Goal: Task Accomplishment & Management: Use online tool/utility

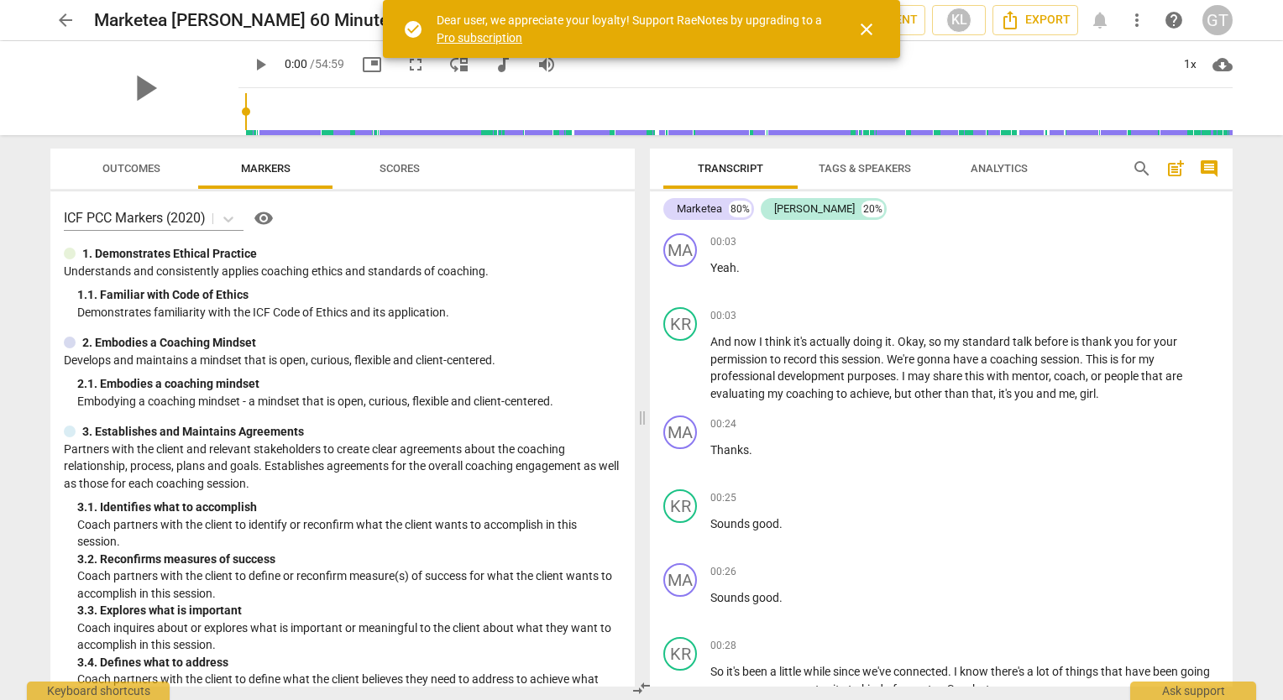
drag, startPoint x: 1226, startPoint y: 229, endPoint x: 1235, endPoint y: 193, distance: 37.1
click at [1235, 193] on div "Transcript Tags & Speakers Analytics search post_add comment Marketea 80% [PERS…" at bounding box center [944, 417] width 603 height 565
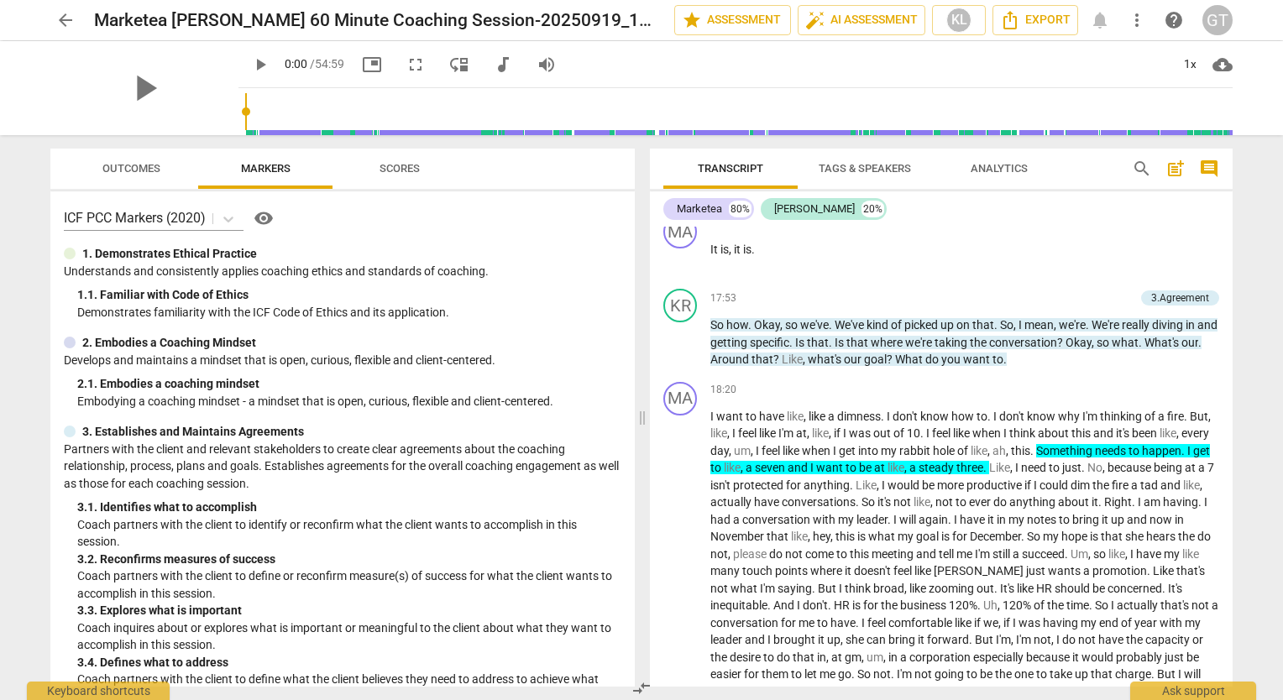
scroll to position [4812, 0]
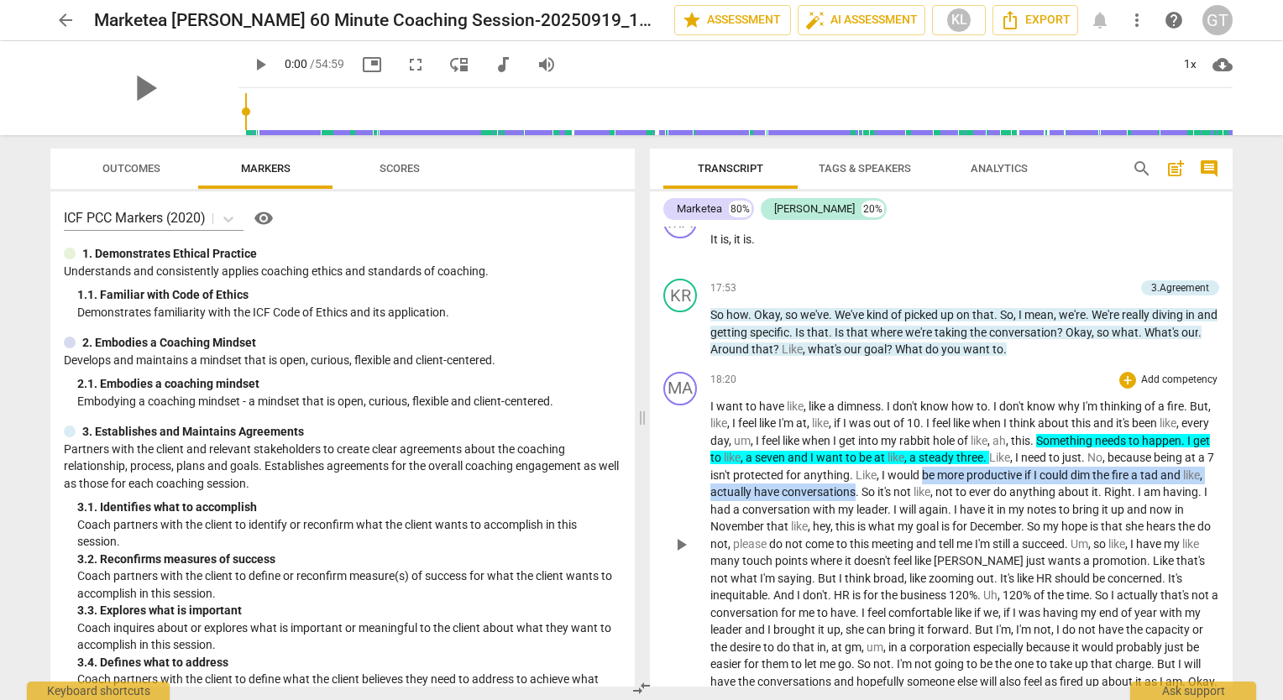
drag, startPoint x: 1033, startPoint y: 491, endPoint x: 970, endPoint y: 512, distance: 66.4
click at [970, 512] on p "I want to have like , like a dimness . I don't know how to . I don't know why I…" at bounding box center [965, 544] width 509 height 293
click at [1014, 486] on icon "button" at bounding box center [1007, 487] width 17 height 20
drag, startPoint x: 1035, startPoint y: 490, endPoint x: 973, endPoint y: 510, distance: 64.3
click at [973, 510] on p "I want to have like , like a dimness . I don't know how to . I don't know why I…" at bounding box center [965, 544] width 509 height 293
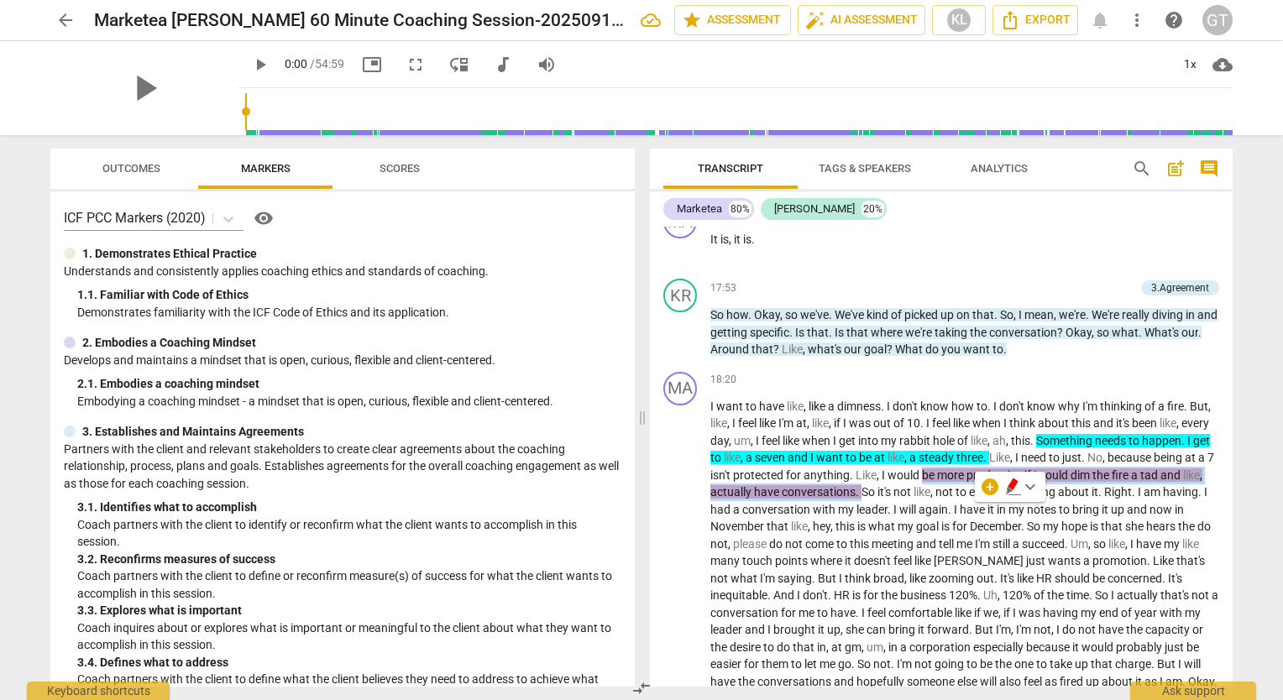
click at [1036, 488] on span "keyboard_arrow_down" at bounding box center [1030, 487] width 20 height 20
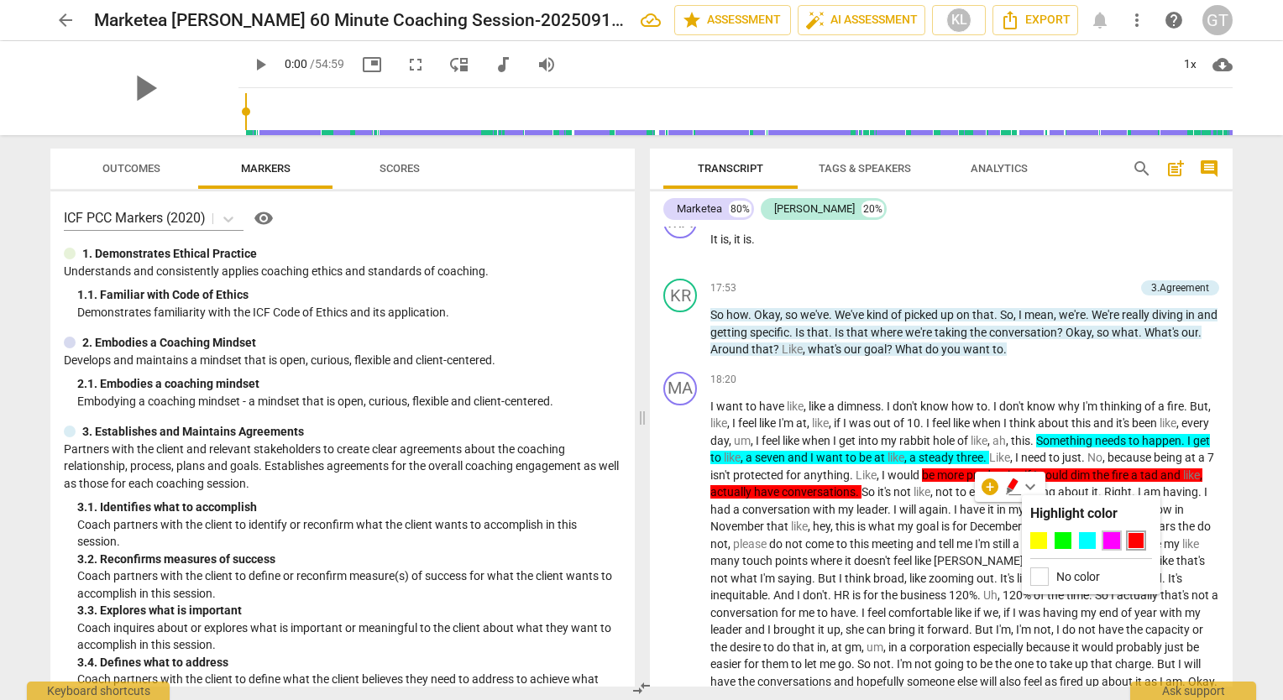
click at [1111, 544] on div at bounding box center [1112, 540] width 17 height 17
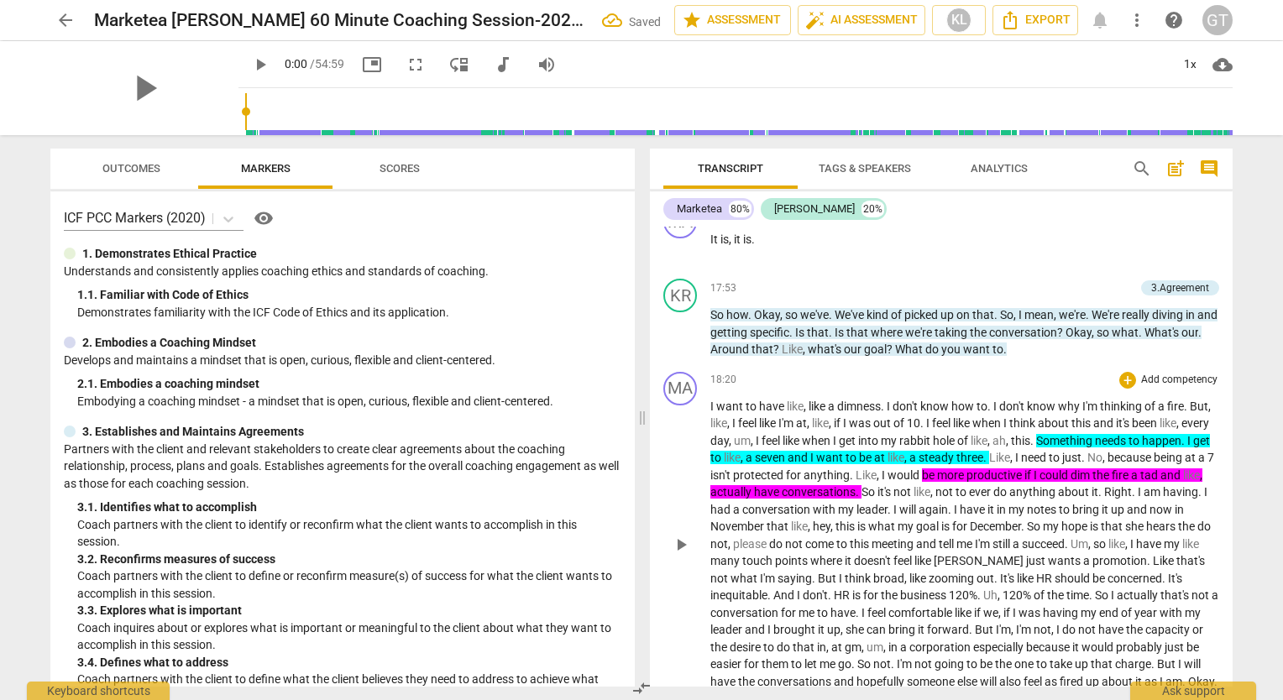
click at [1206, 452] on p "I want to have like , like a dimness . I don't know how to . I don't know why I…" at bounding box center [965, 544] width 509 height 293
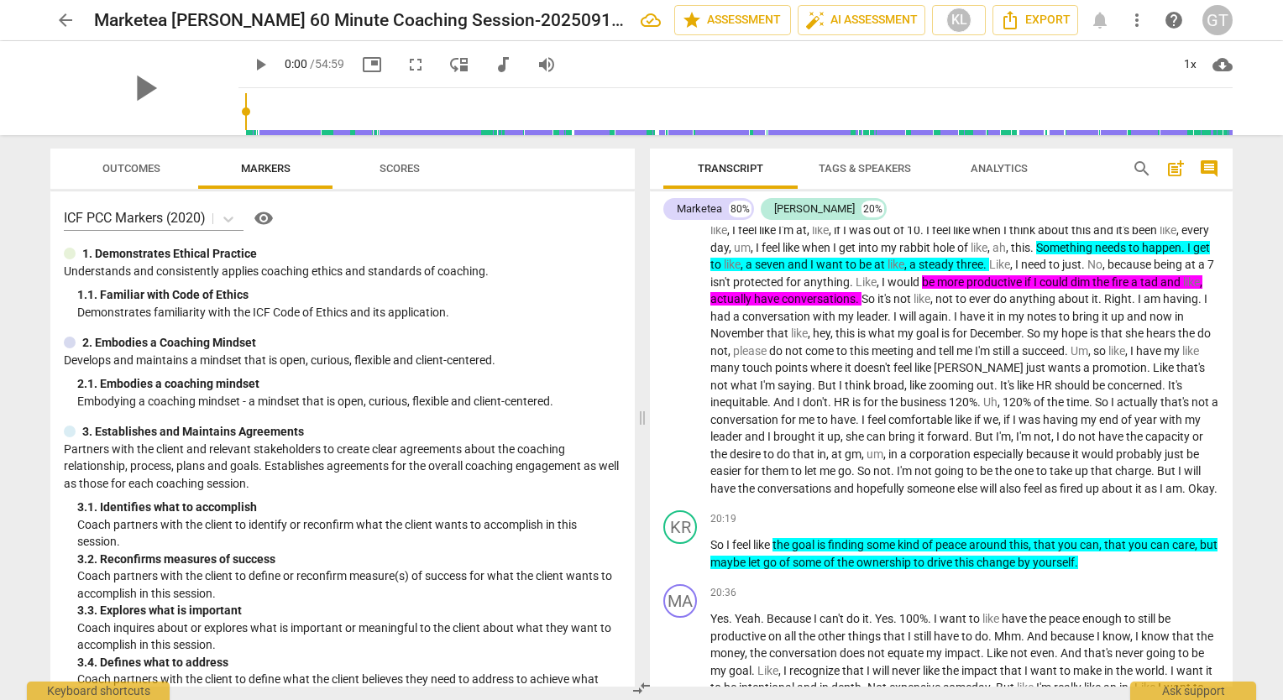
scroll to position [5037, 0]
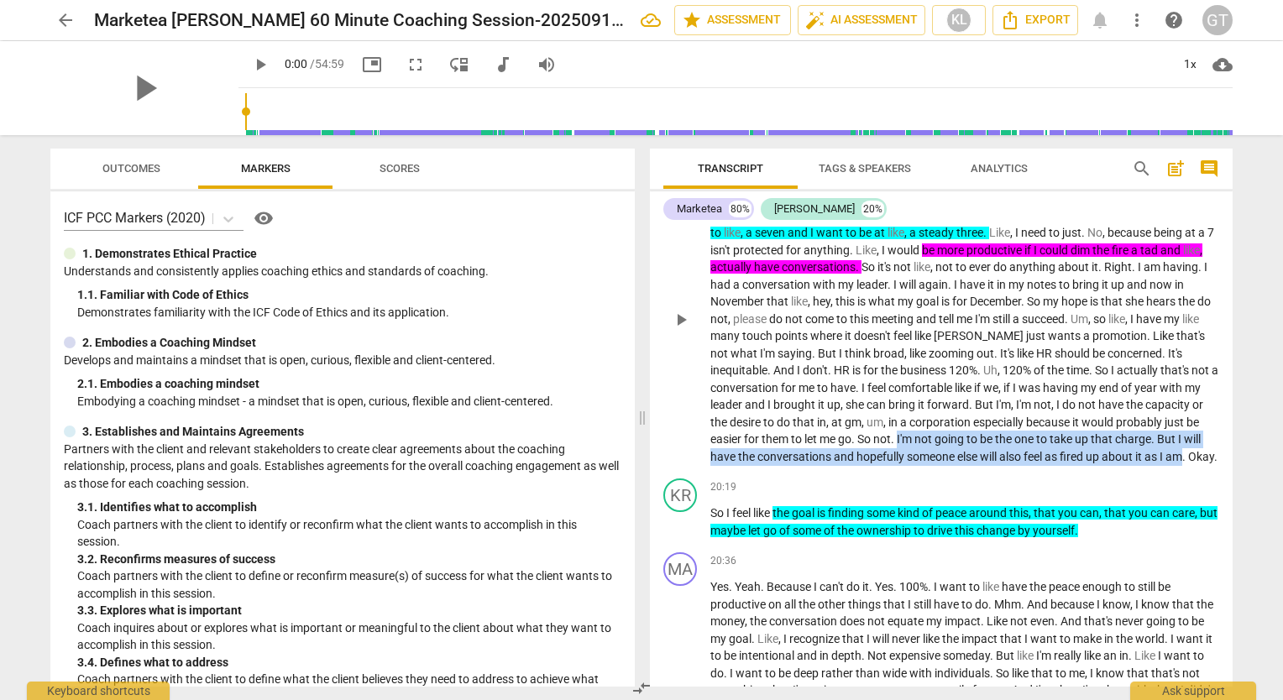
drag, startPoint x: 1022, startPoint y: 455, endPoint x: 834, endPoint y: 494, distance: 192.1
click at [834, 466] on p "I want to have like , like a dimness . I don't know how to . I don't know why I…" at bounding box center [965, 319] width 509 height 293
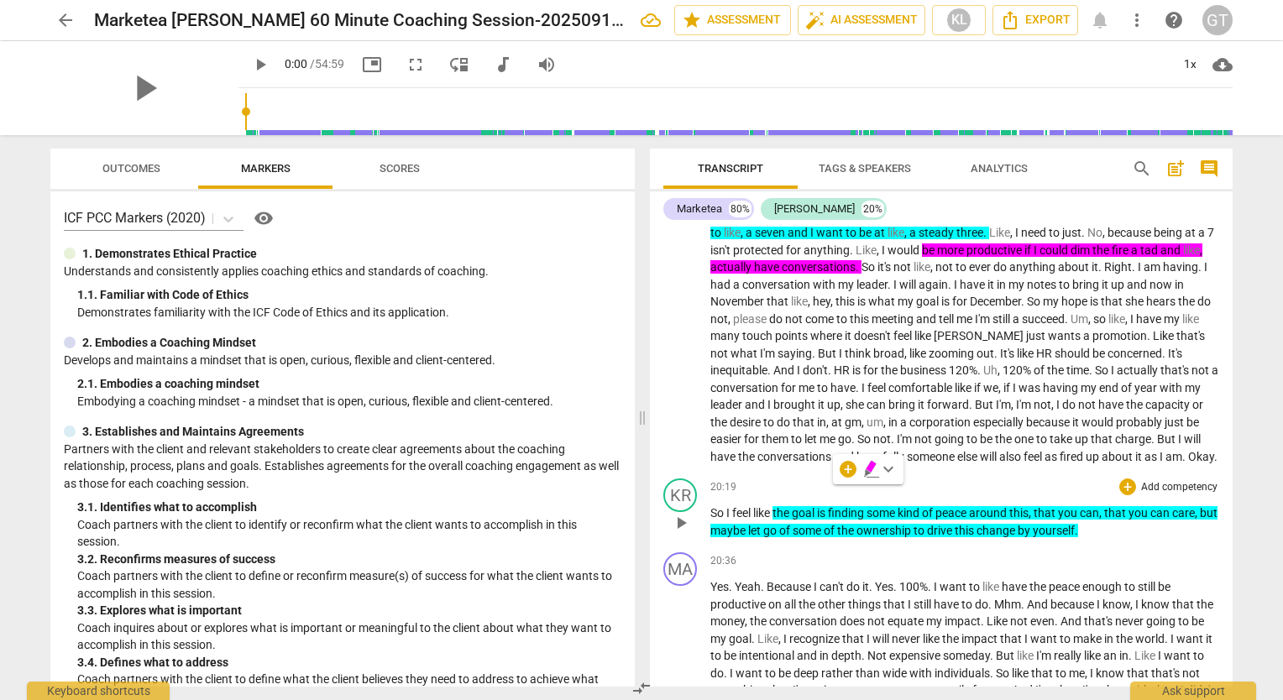
click at [885, 506] on div "KR play_arrow pause 20:19 + Add competency keyboard_arrow_right So I feel like …" at bounding box center [941, 509] width 583 height 74
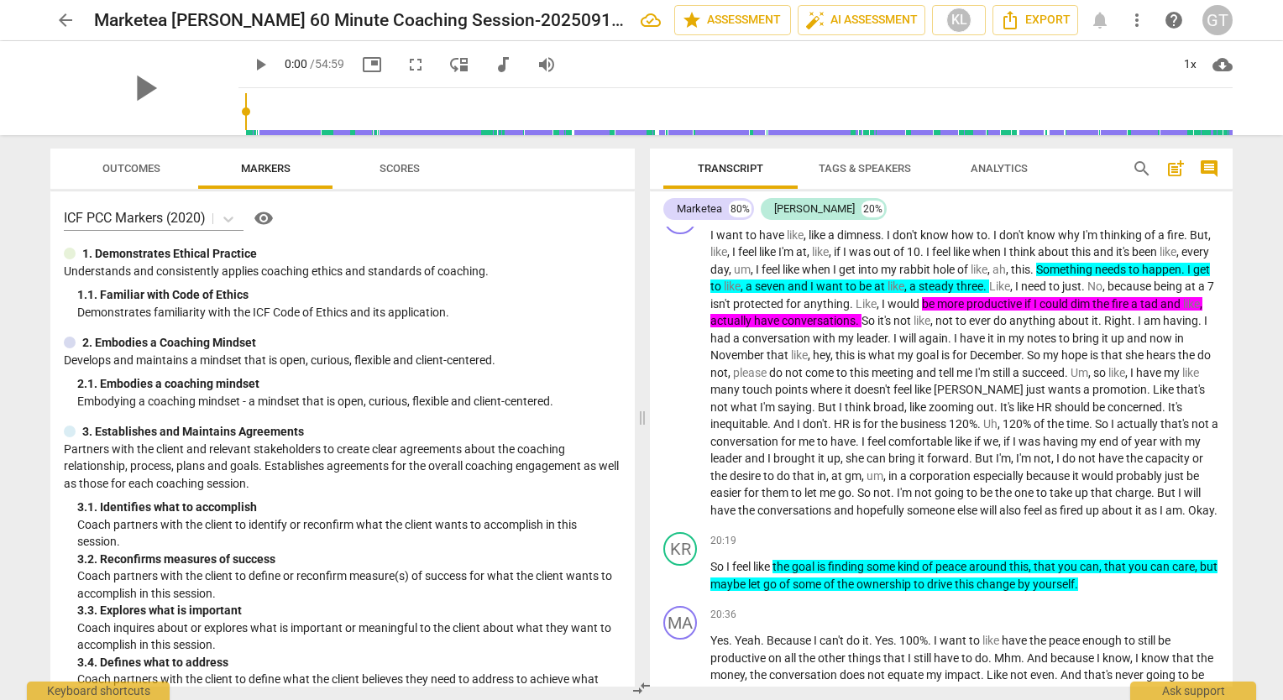
scroll to position [4920, 0]
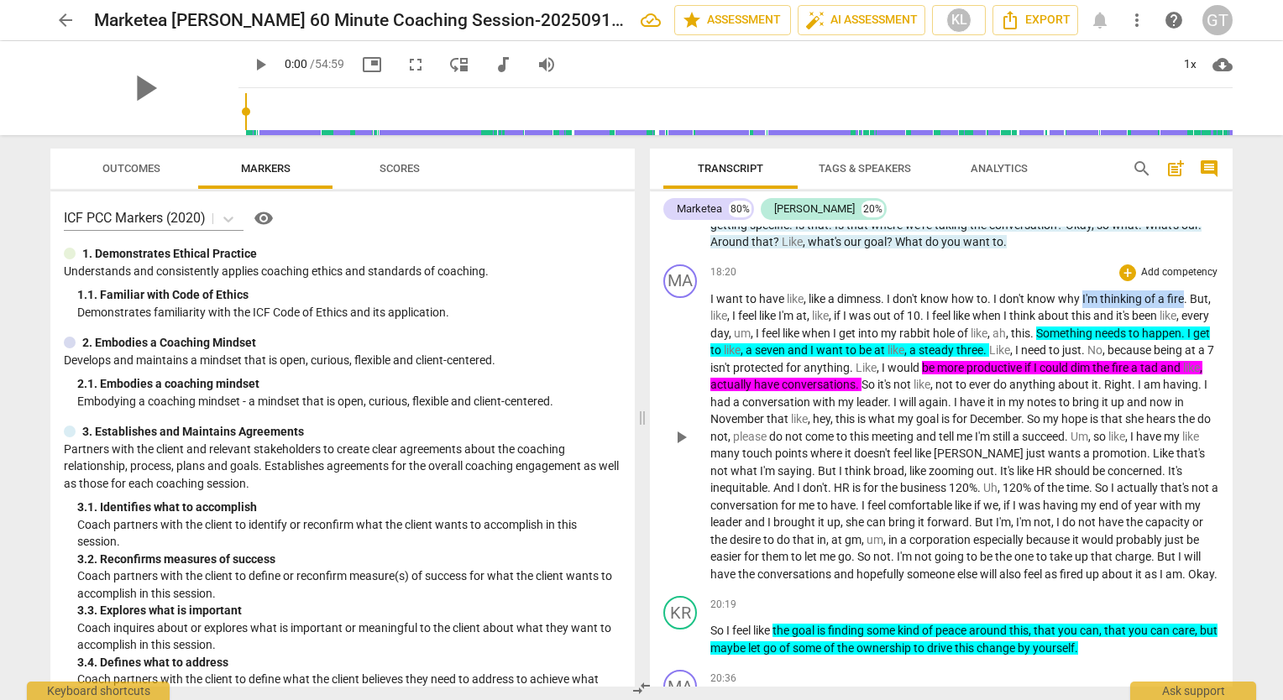
drag, startPoint x: 1083, startPoint y: 315, endPoint x: 1187, endPoint y: 316, distance: 103.3
click at [1187, 316] on p "I want to have like , like a dimness . I don't know how to . I don't know why I…" at bounding box center [965, 437] width 509 height 293
click at [1223, 294] on icon "button" at bounding box center [1225, 292] width 10 height 12
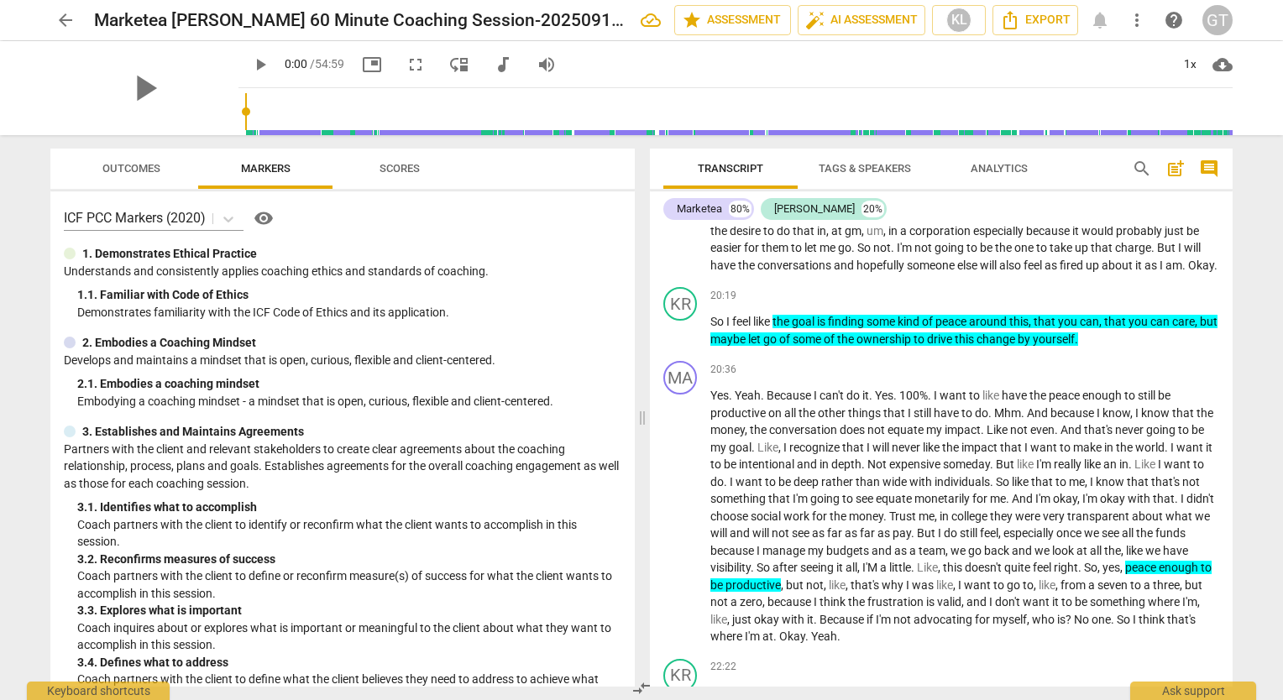
scroll to position [5251, 0]
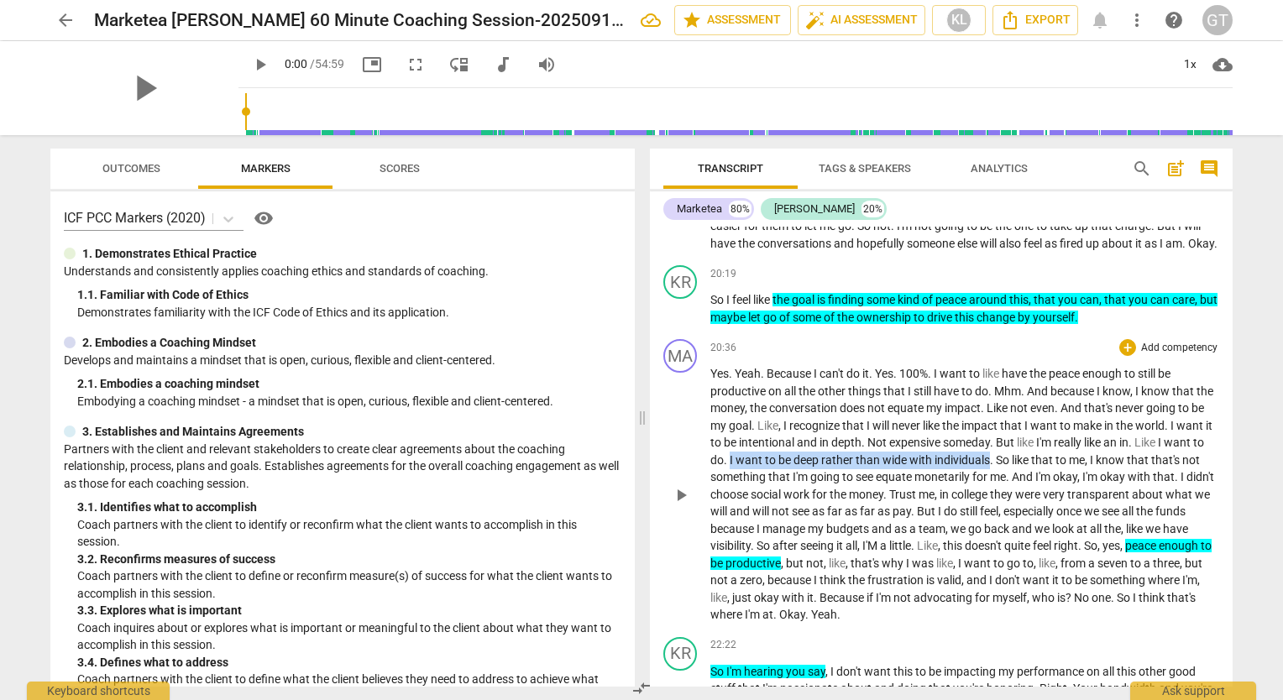
drag, startPoint x: 773, startPoint y: 493, endPoint x: 1030, endPoint y: 494, distance: 257.8
click at [1030, 494] on p "Yes . Yeah . Because I can't do it . Yes . 100% . I want to like have the peace…" at bounding box center [965, 494] width 509 height 259
click at [1068, 470] on icon "button" at bounding box center [1070, 470] width 10 height 12
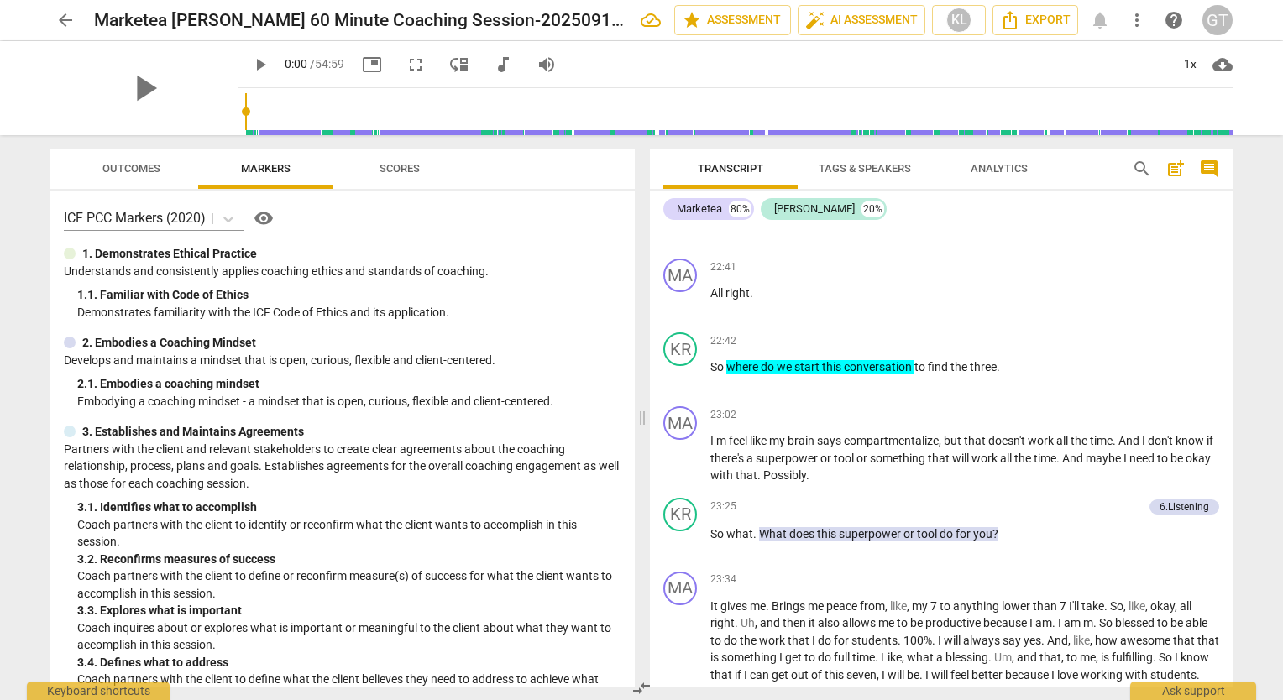
scroll to position [5900, 0]
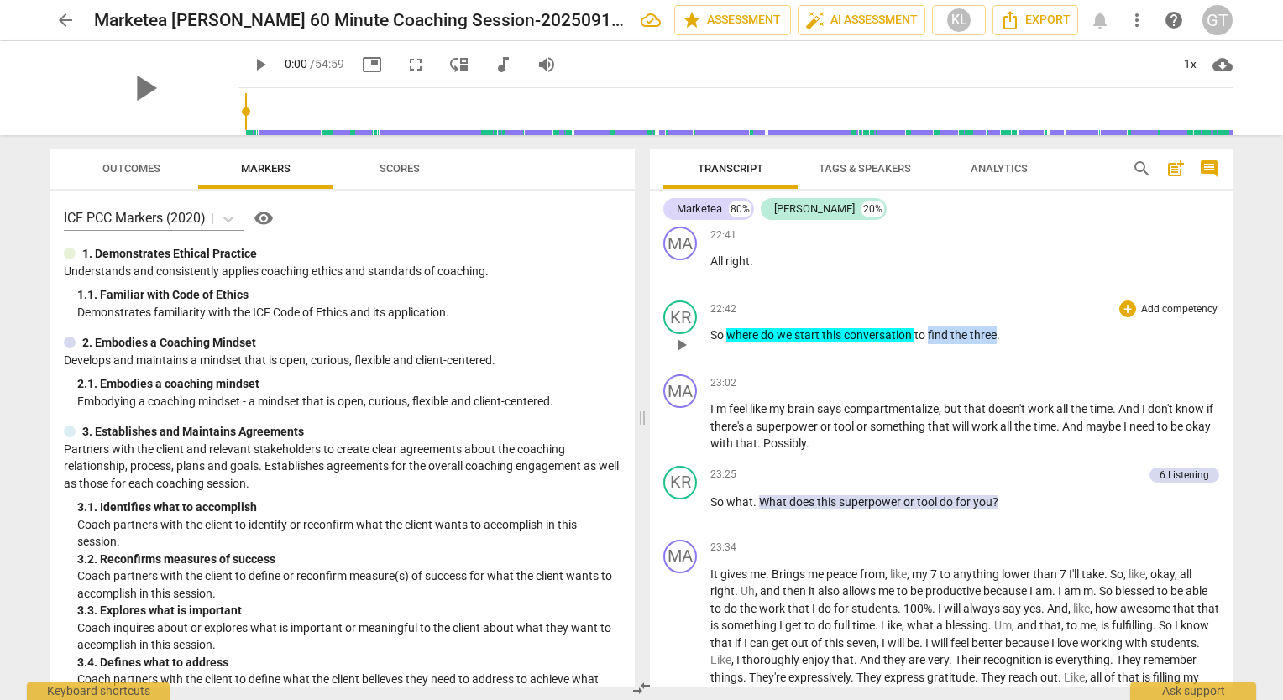
drag, startPoint x: 928, startPoint y: 370, endPoint x: 998, endPoint y: 370, distance: 69.7
click at [998, 344] on p "So where do we start this conversation to find the three ." at bounding box center [965, 336] width 509 height 18
click at [1057, 348] on span "keyboard_arrow_down" at bounding box center [1053, 348] width 20 height 20
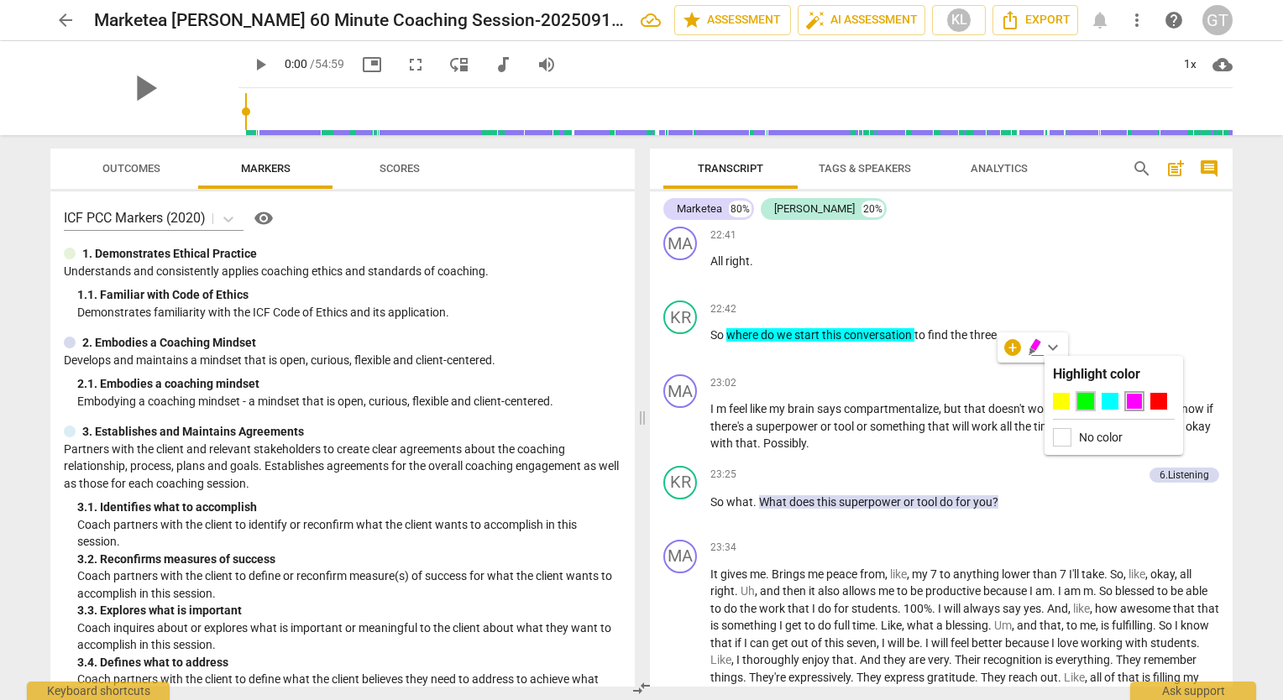
click at [1087, 400] on div at bounding box center [1086, 401] width 17 height 17
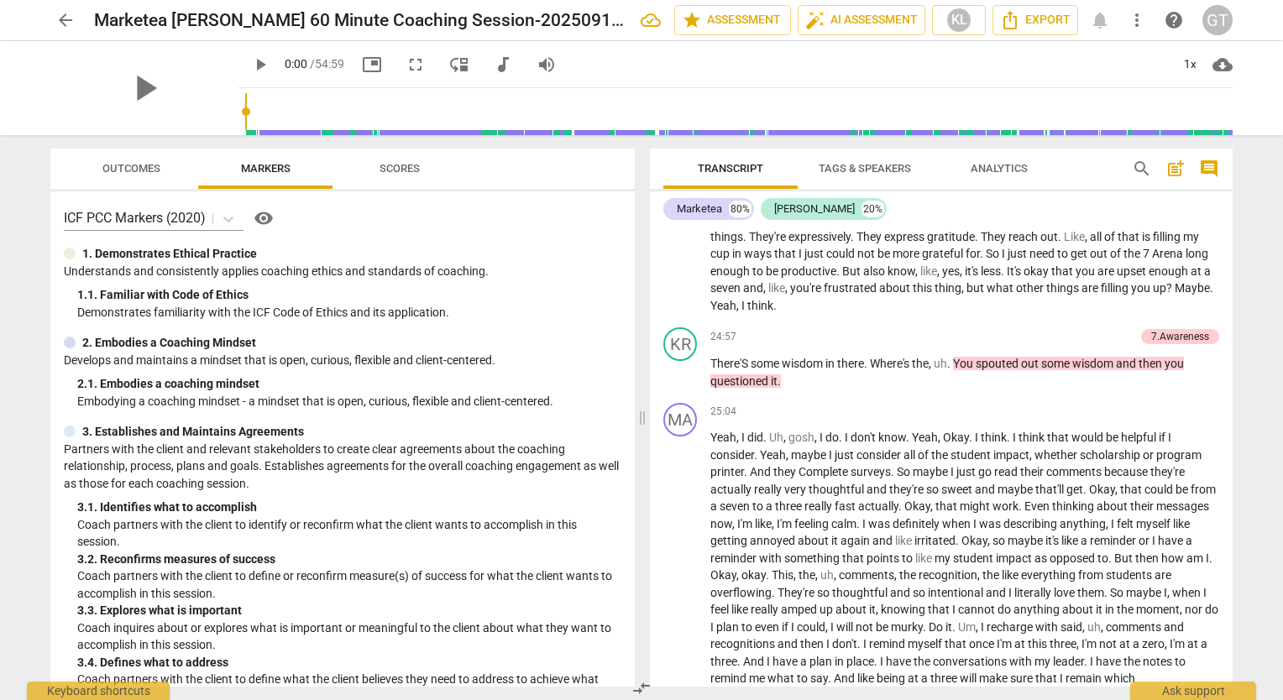
scroll to position [6343, 0]
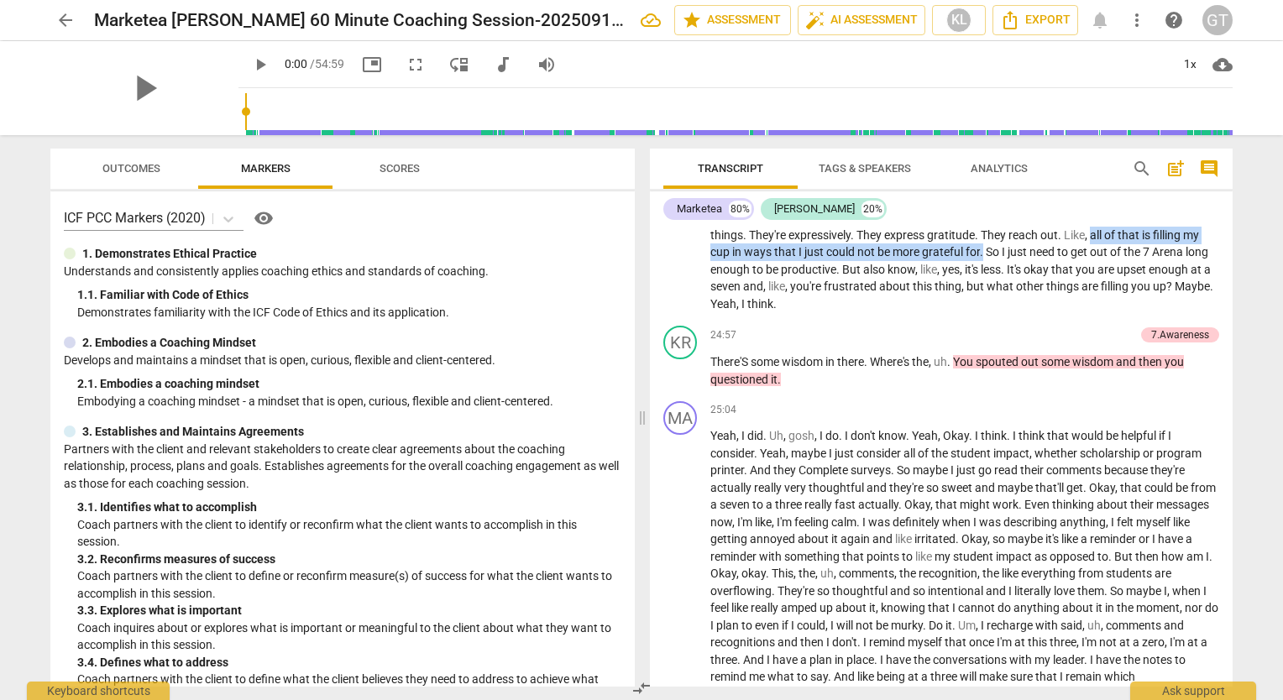
drag, startPoint x: 1150, startPoint y: 269, endPoint x: 1033, endPoint y: 285, distance: 117.8
click at [1033, 285] on p "It gives me . Brings me peace from , like , my 7 to anything lower than 7 I'll …" at bounding box center [965, 218] width 509 height 190
click at [1091, 262] on span "keyboard_arrow_down" at bounding box center [1093, 264] width 20 height 20
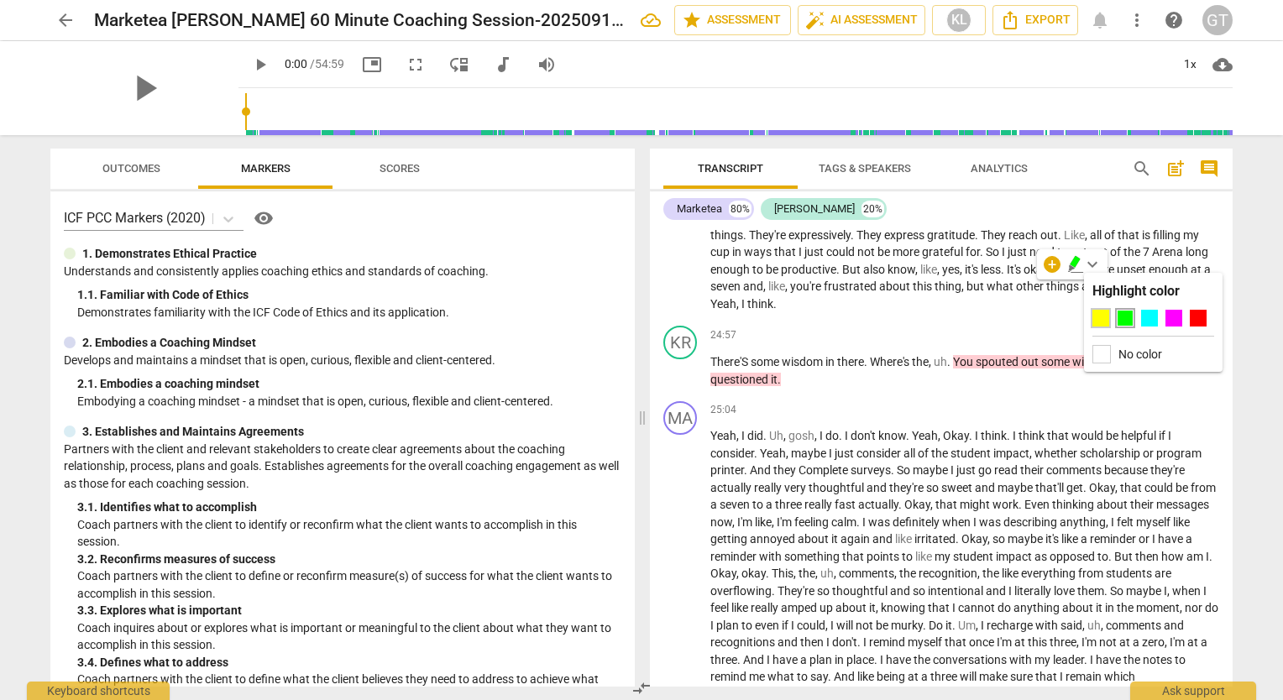
click at [1105, 317] on div at bounding box center [1101, 318] width 17 height 17
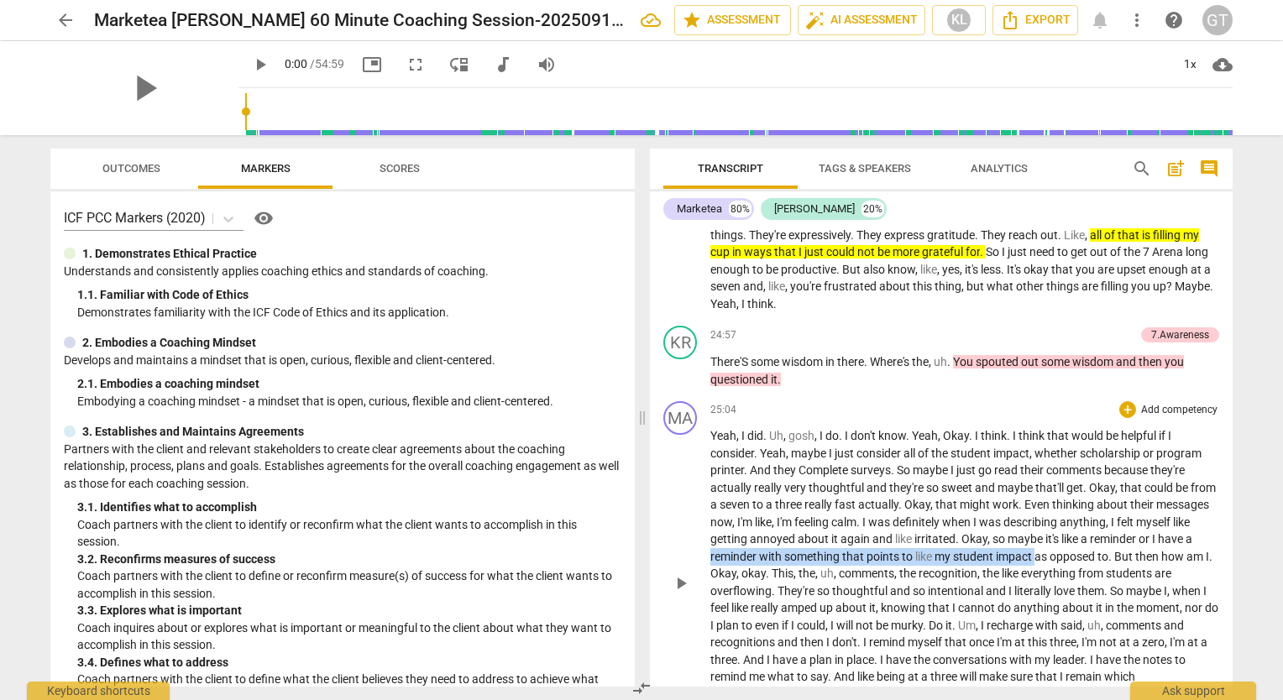
drag, startPoint x: 755, startPoint y: 591, endPoint x: 1078, endPoint y: 591, distance: 323.3
click at [1078, 591] on p "Yeah , I did . Uh , gosh , I do . I don't know . [PERSON_NAME] . I think . I th…" at bounding box center [965, 582] width 509 height 310
click at [1117, 565] on icon "button" at bounding box center [1118, 567] width 10 height 12
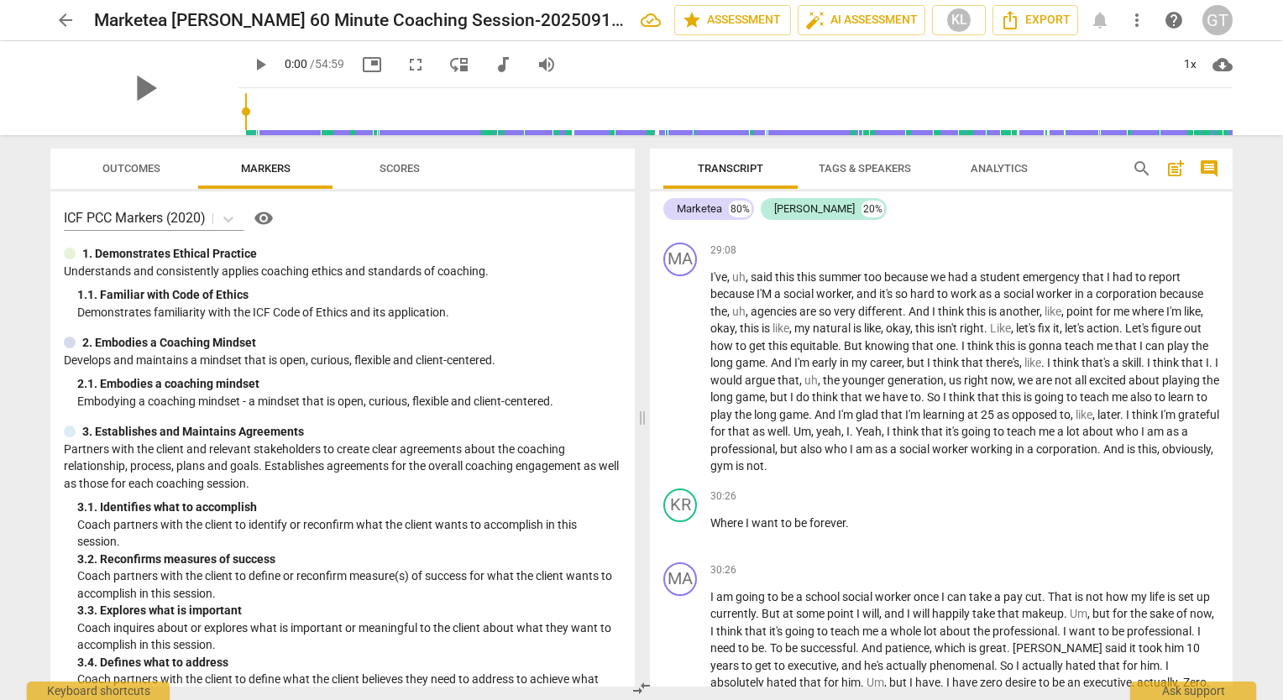
scroll to position [7187, 0]
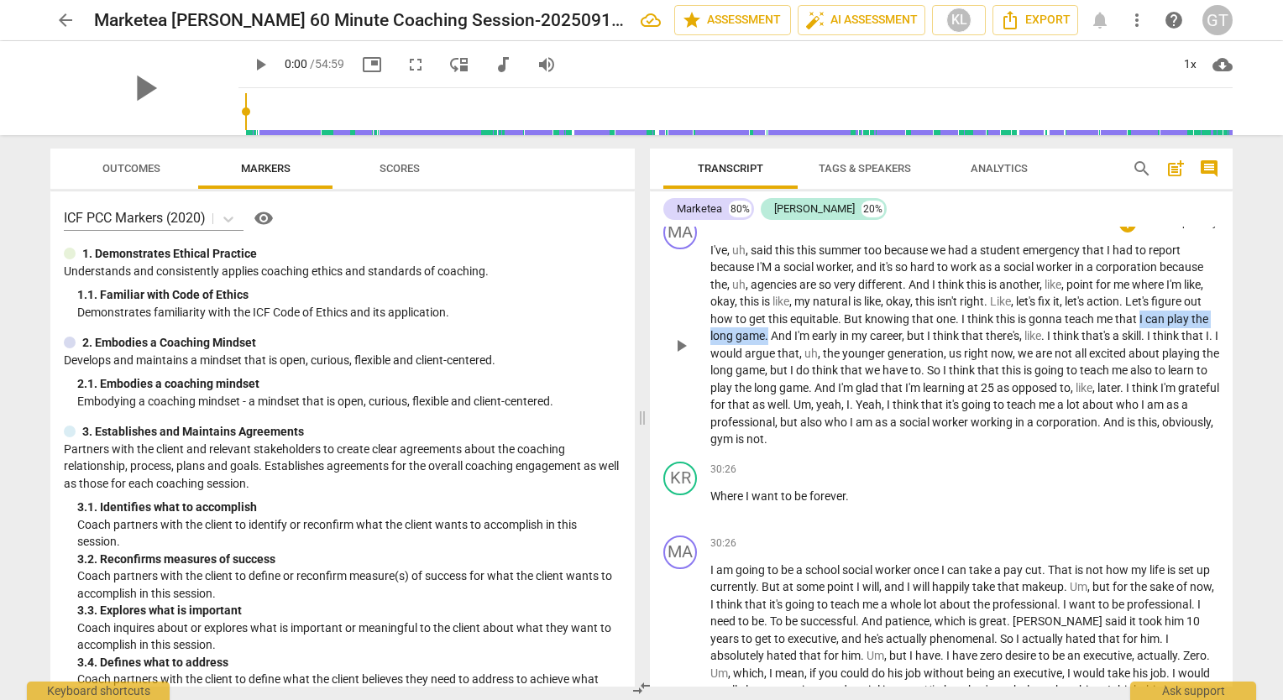
drag, startPoint x: 1140, startPoint y: 353, endPoint x: 769, endPoint y: 371, distance: 370.8
click at [769, 371] on p "I've , [PERSON_NAME] , said this this summer too because we had a student emerg…" at bounding box center [965, 345] width 509 height 207
click at [808, 348] on icon "button" at bounding box center [810, 346] width 10 height 12
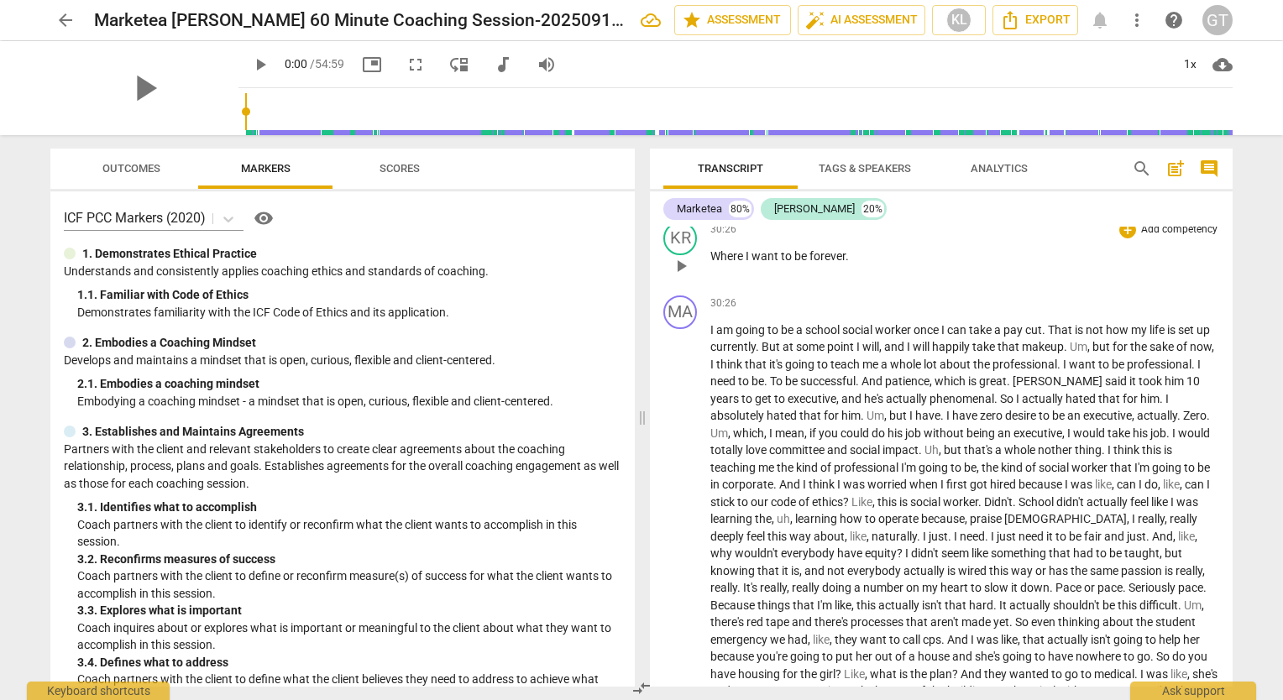
scroll to position [7466, 0]
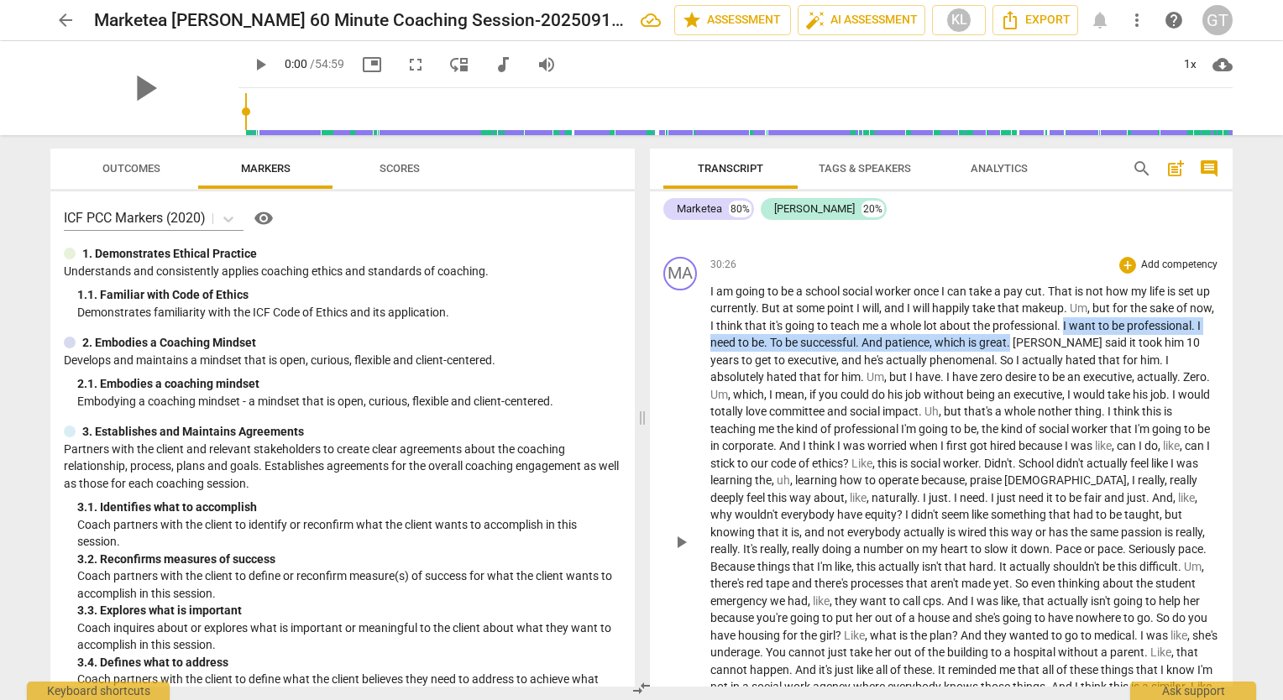
drag, startPoint x: 1091, startPoint y: 361, endPoint x: 1091, endPoint y: 378, distance: 16.8
click at [1091, 378] on p "I am going to be a school social worker once I can take a pay cut . That is not…" at bounding box center [965, 541] width 509 height 517
click at [1130, 355] on icon "button" at bounding box center [1133, 353] width 10 height 12
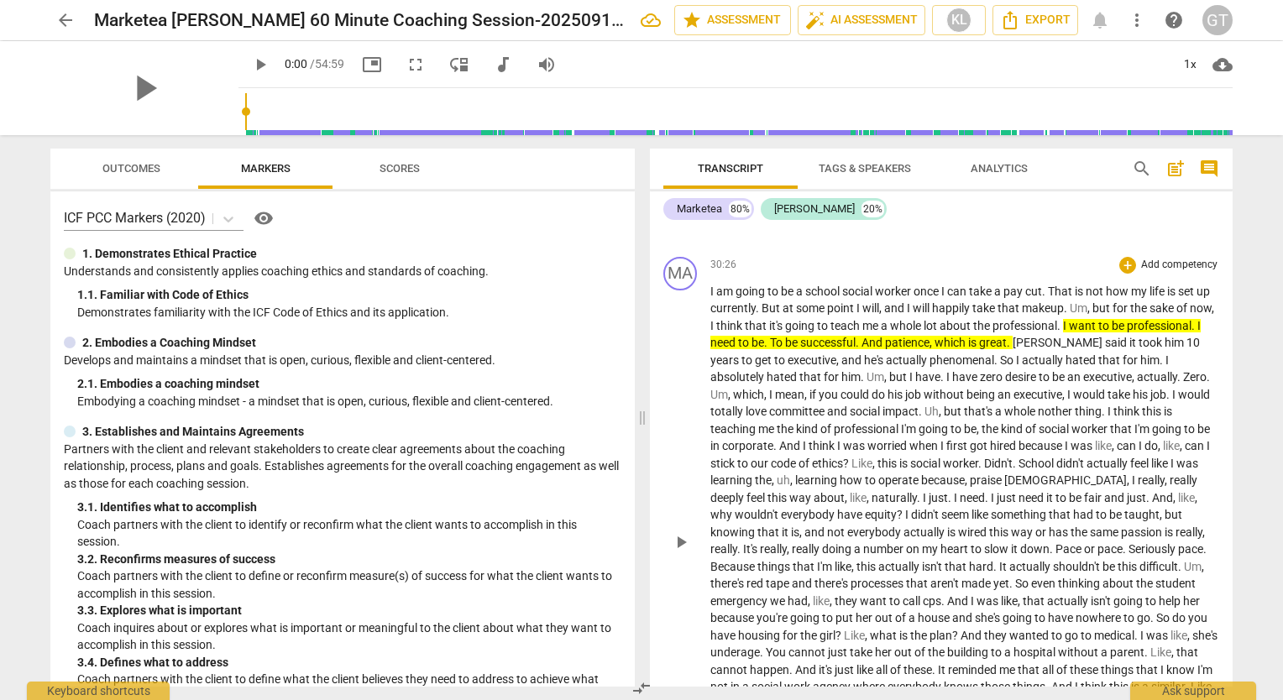
click at [883, 309] on div "30:26 + Add competency keyboard_arrow_right I am going to be a school social wo…" at bounding box center [965, 528] width 509 height 543
drag, startPoint x: 711, startPoint y: 323, endPoint x: 1048, endPoint y: 323, distance: 337.6
click at [1048, 323] on p "I am going to be a school social worker once I can take a pay cut . That is not…" at bounding box center [965, 541] width 509 height 517
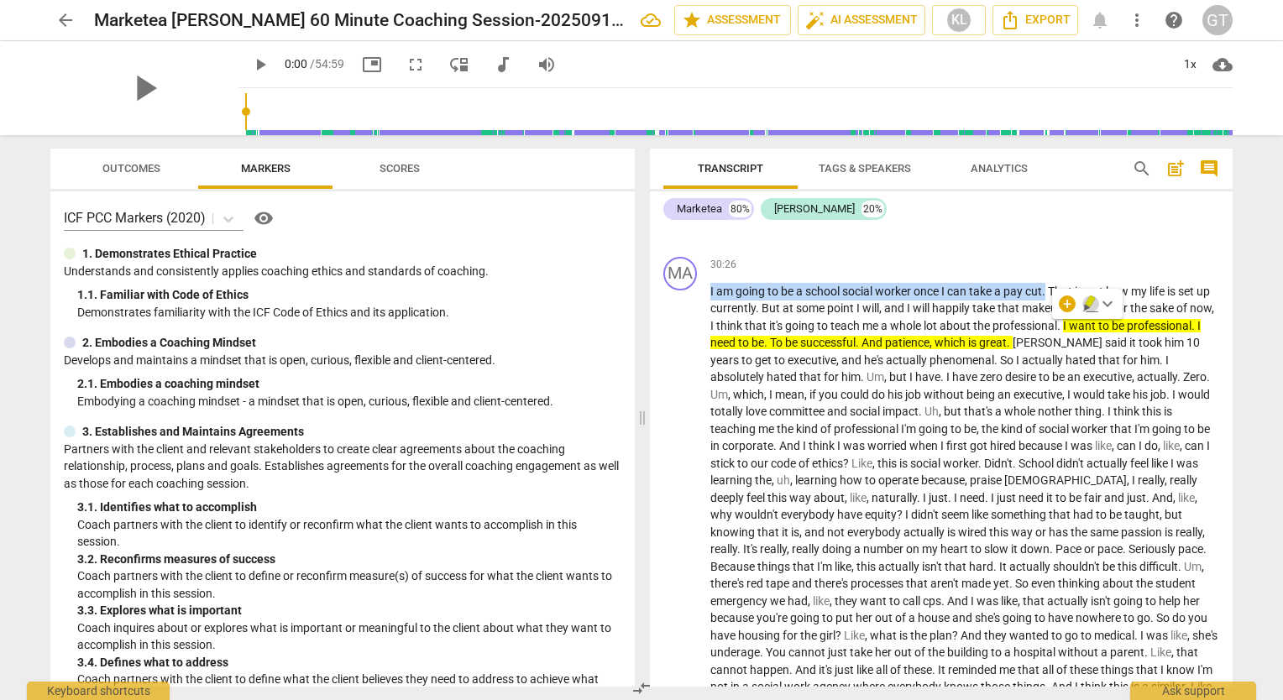
click at [1088, 303] on icon "button" at bounding box center [1090, 302] width 10 height 12
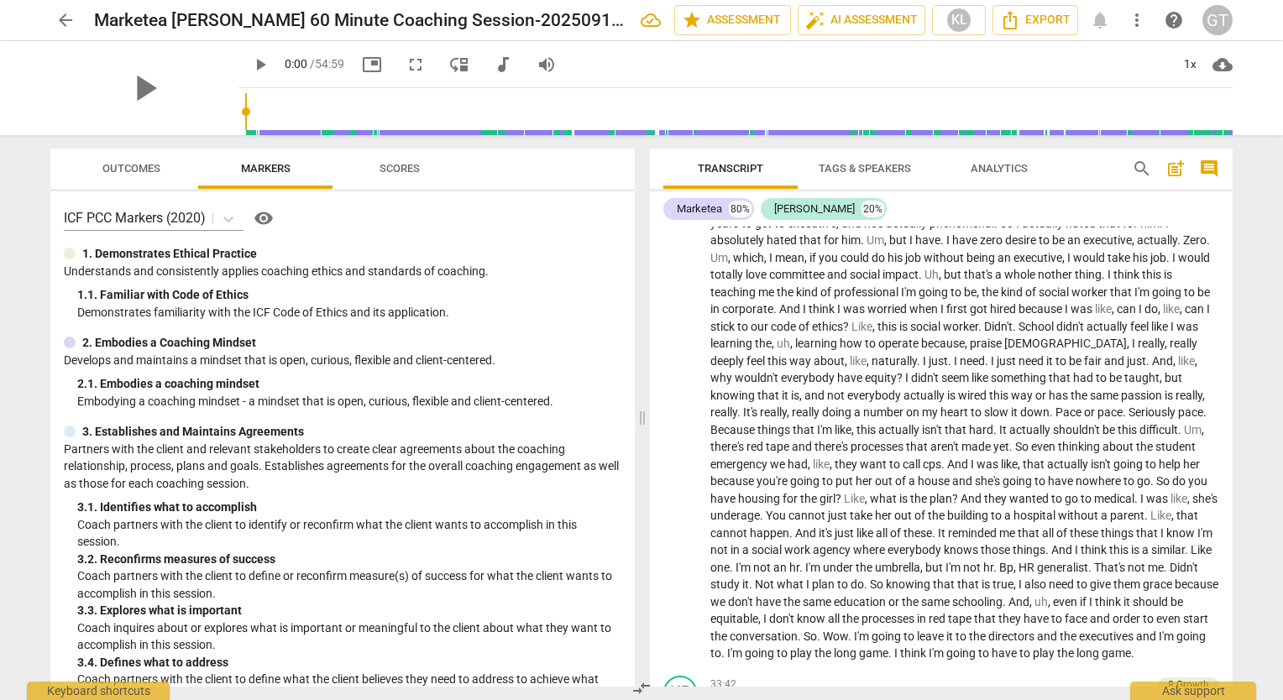
scroll to position [7615, 0]
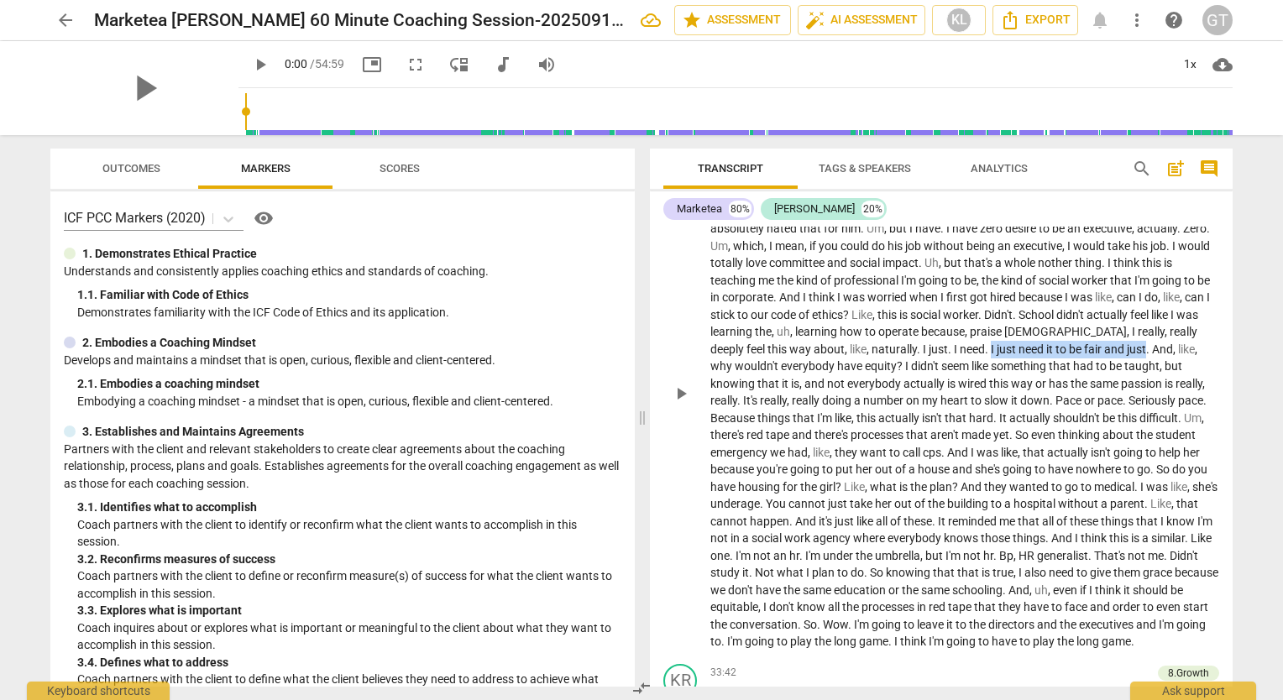
drag, startPoint x: 912, startPoint y: 382, endPoint x: 1069, endPoint y: 385, distance: 157.1
click at [1069, 385] on p "I am going to be a school social worker once I can take a pay cut . That is not…" at bounding box center [965, 392] width 509 height 517
click at [1109, 359] on icon "button" at bounding box center [1107, 360] width 10 height 12
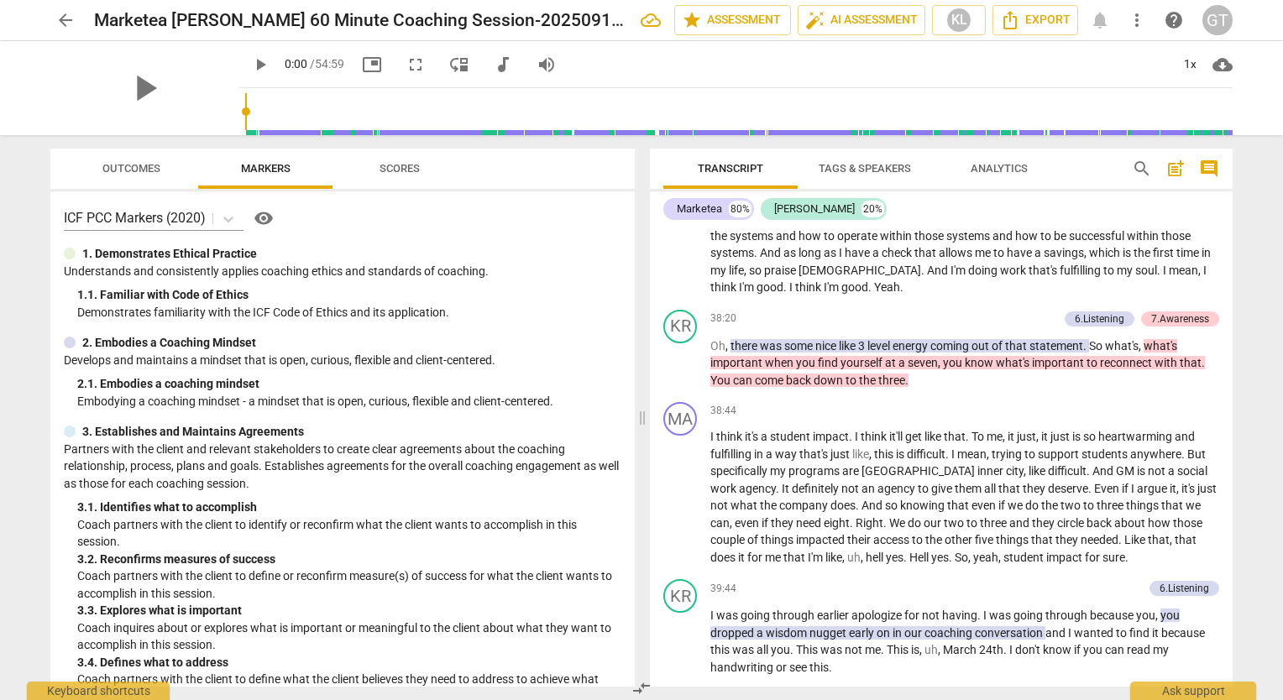
scroll to position [9229, 0]
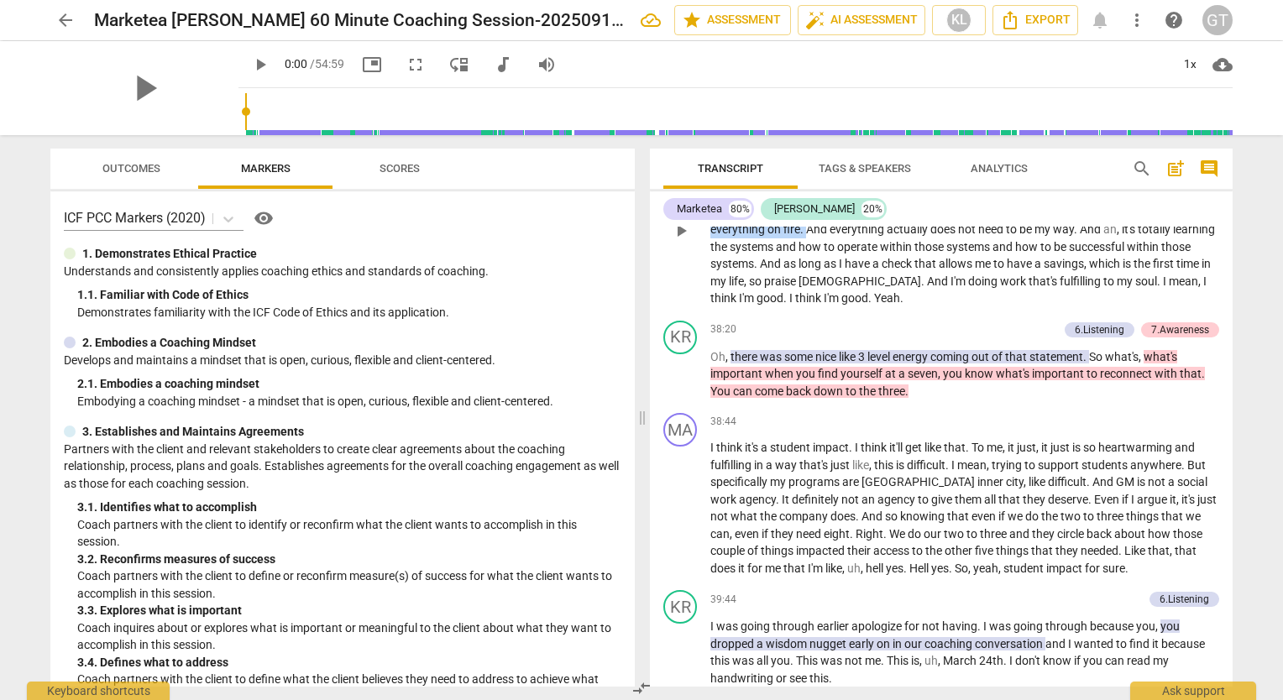
drag, startPoint x: 903, startPoint y: 264, endPoint x: 836, endPoint y: 298, distance: 74.8
click at [836, 298] on p "Yeah , yeah . Yes , yes . And I didn't . Not that GM has bad values . I don't .…" at bounding box center [965, 229] width 509 height 155
click at [873, 279] on icon "button" at bounding box center [876, 276] width 17 height 20
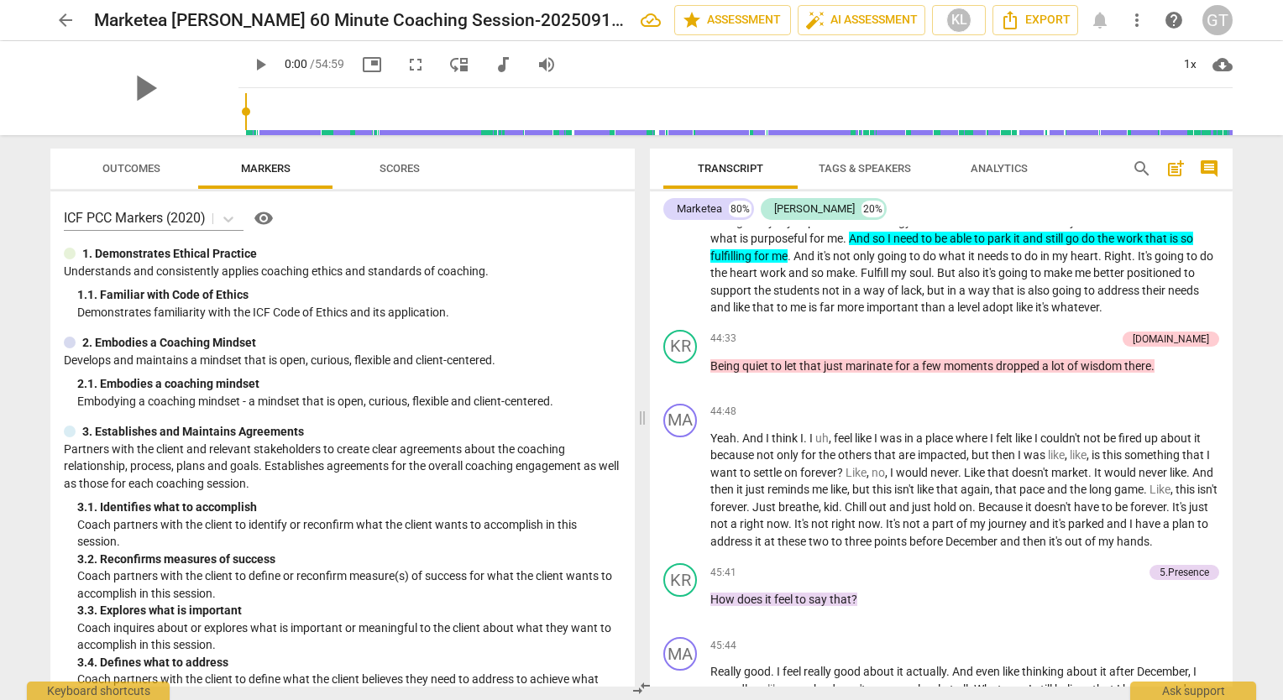
scroll to position [10857, 0]
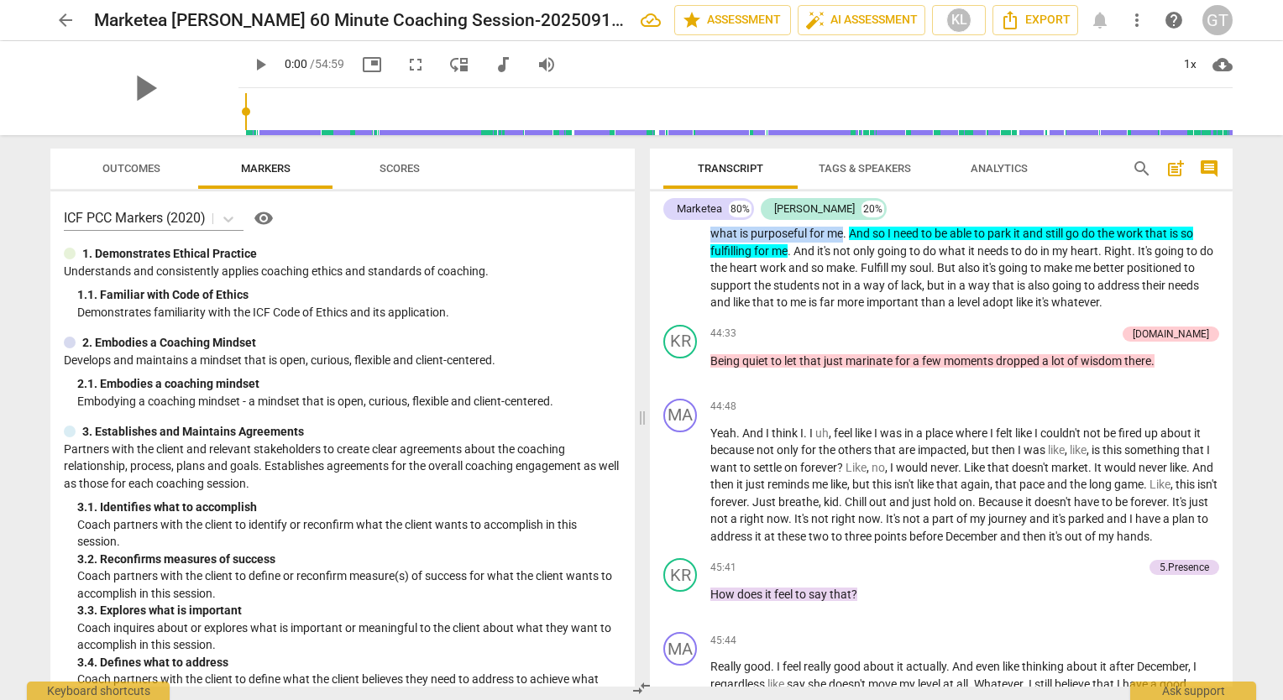
drag, startPoint x: 754, startPoint y: 269, endPoint x: 879, endPoint y: 302, distance: 129.6
click at [879, 302] on p "I think knowing that there's always a student that needs support , I cannot do …" at bounding box center [965, 208] width 509 height 207
click at [915, 279] on icon "button" at bounding box center [917, 278] width 10 height 12
drag, startPoint x: 924, startPoint y: 339, endPoint x: 994, endPoint y: 338, distance: 70.6
click at [994, 312] on p "I think knowing that there's always a student that needs support , I cannot do …" at bounding box center [965, 208] width 509 height 207
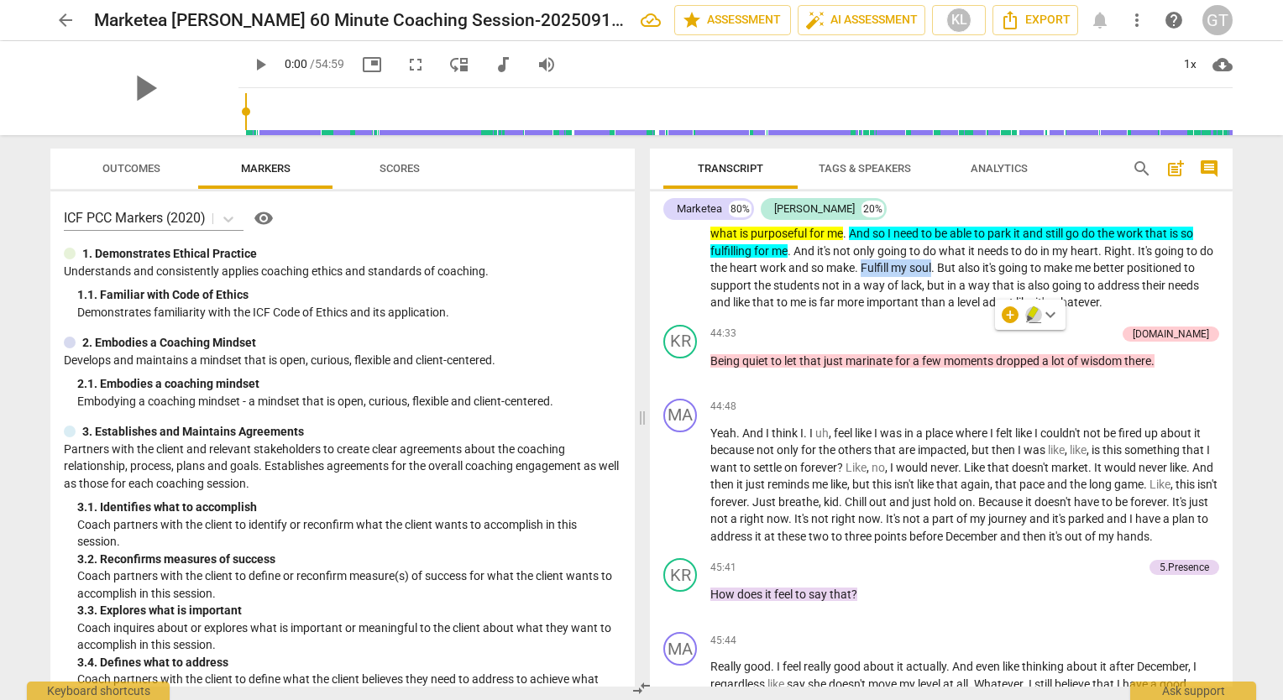
click at [1031, 312] on icon "button" at bounding box center [1033, 313] width 10 height 12
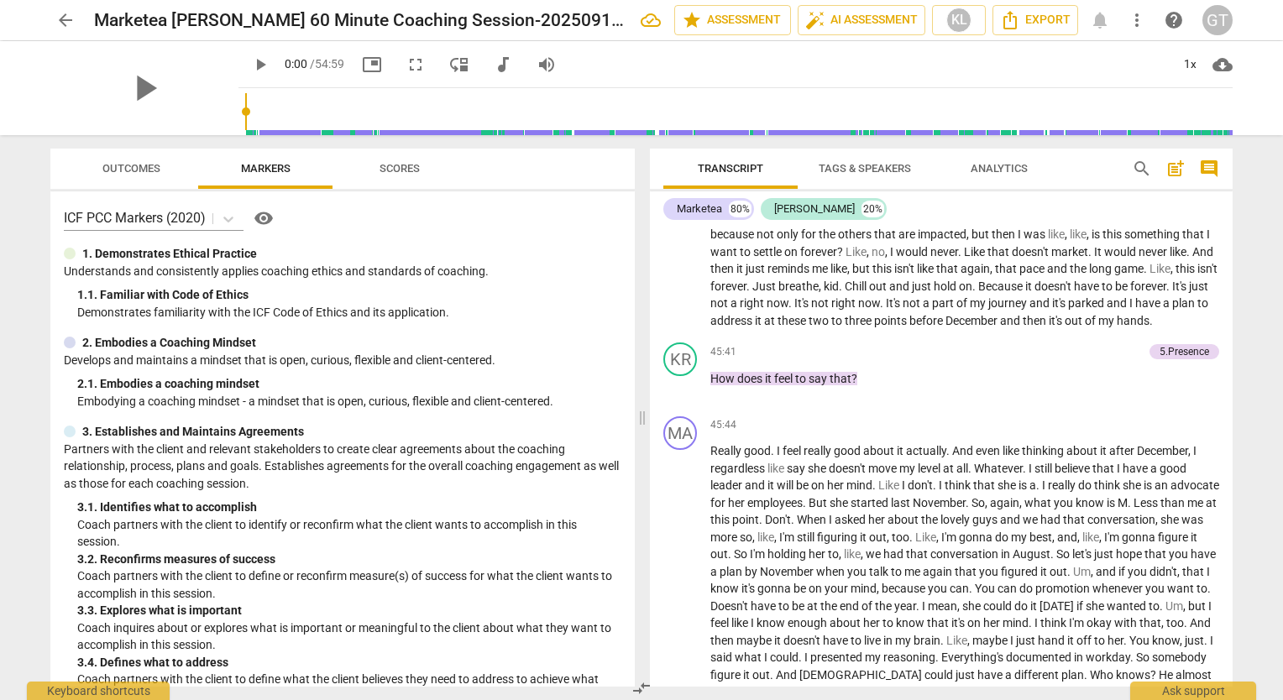
scroll to position [11091, 0]
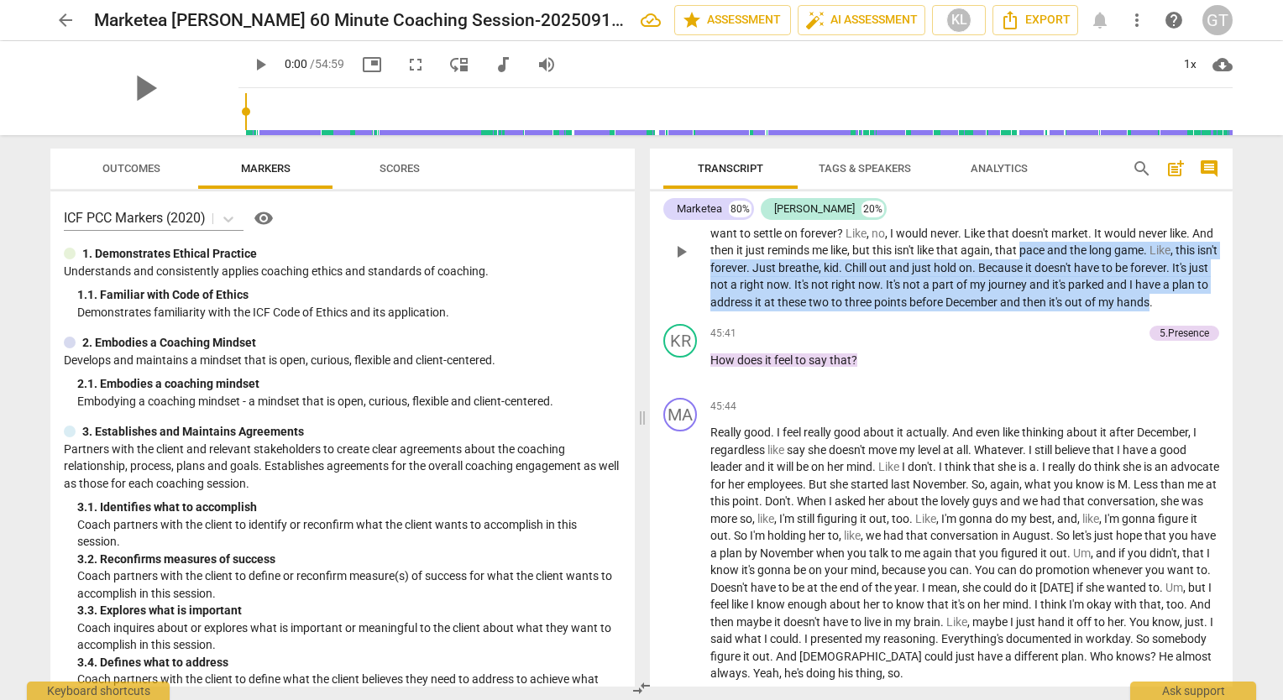
drag, startPoint x: 1046, startPoint y: 321, endPoint x: 742, endPoint y: 391, distance: 312.1
click at [742, 312] on p "Yeah . And I think I . I uh , feel like I was in a place where I felt like I co…" at bounding box center [965, 251] width 509 height 121
click at [779, 363] on icon "button" at bounding box center [780, 364] width 10 height 12
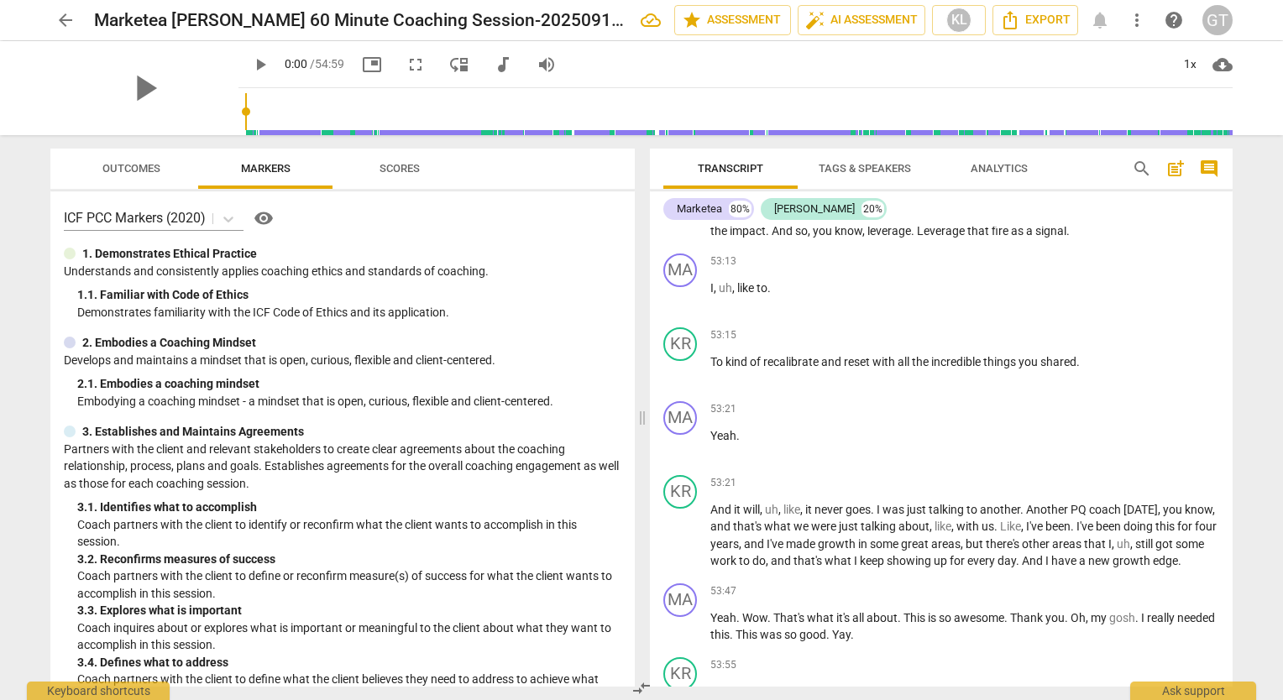
scroll to position [13261, 0]
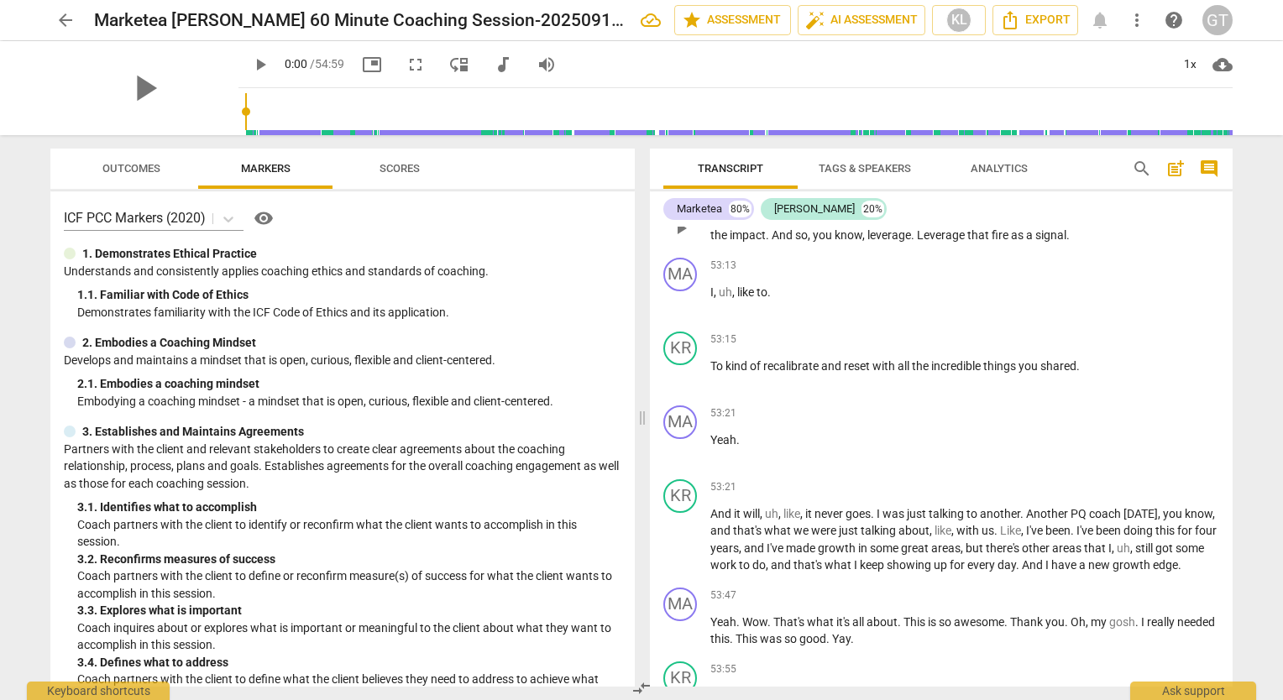
drag, startPoint x: 709, startPoint y: 304, endPoint x: 749, endPoint y: 306, distance: 40.3
click at [749, 251] on div "KR play_arrow pause 52:58 + Add competency keyboard_arrow_right I need my sage …" at bounding box center [941, 214] width 583 height 74
click at [710, 239] on div "play_arrow pause" at bounding box center [689, 229] width 43 height 22
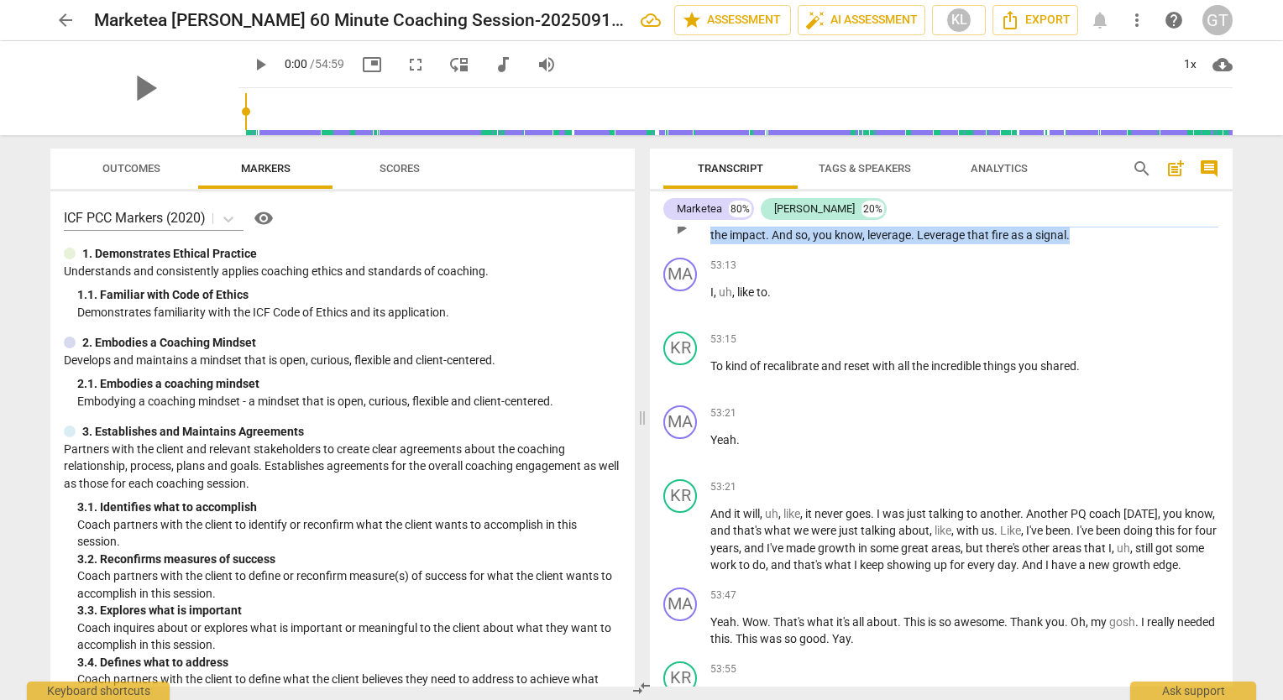
drag, startPoint x: 711, startPoint y: 302, endPoint x: 1107, endPoint y: 321, distance: 396.9
click at [1107, 244] on p "I need my sage . I need to , you know , I need to simplify and refocus and go l…" at bounding box center [965, 227] width 509 height 34
click at [1160, 301] on span "keyboard_arrow_down" at bounding box center [1163, 300] width 20 height 20
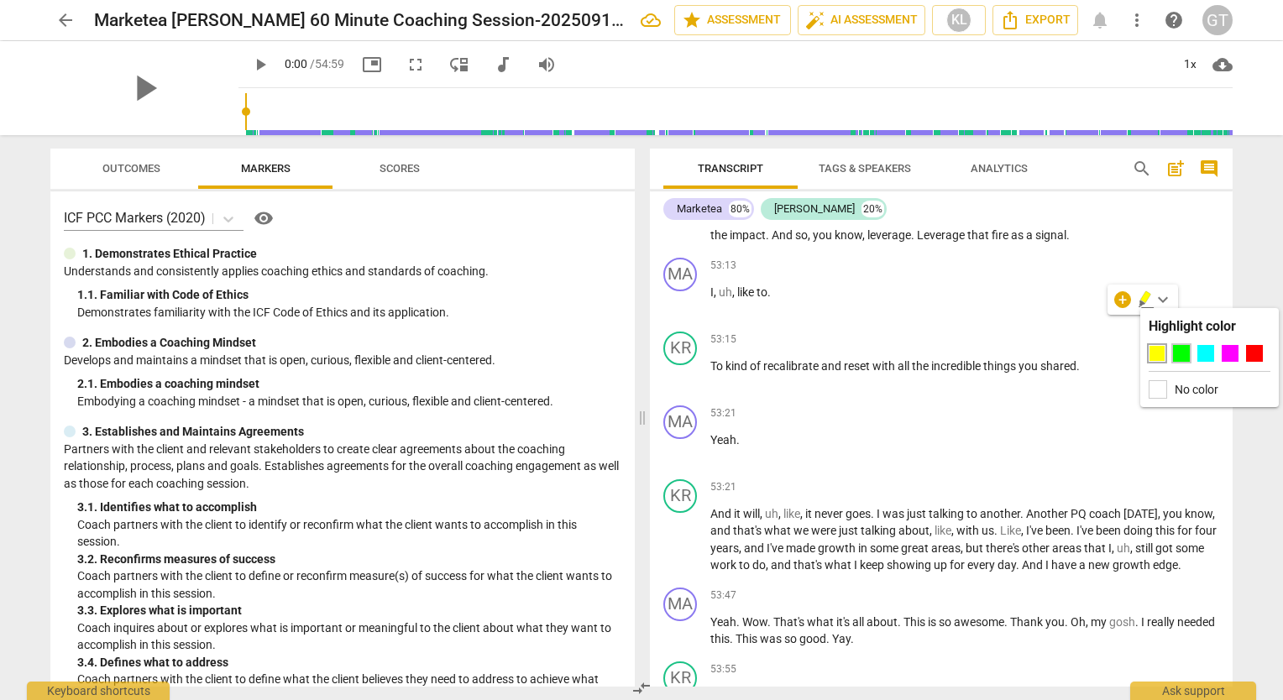
click at [1180, 351] on div at bounding box center [1181, 353] width 17 height 17
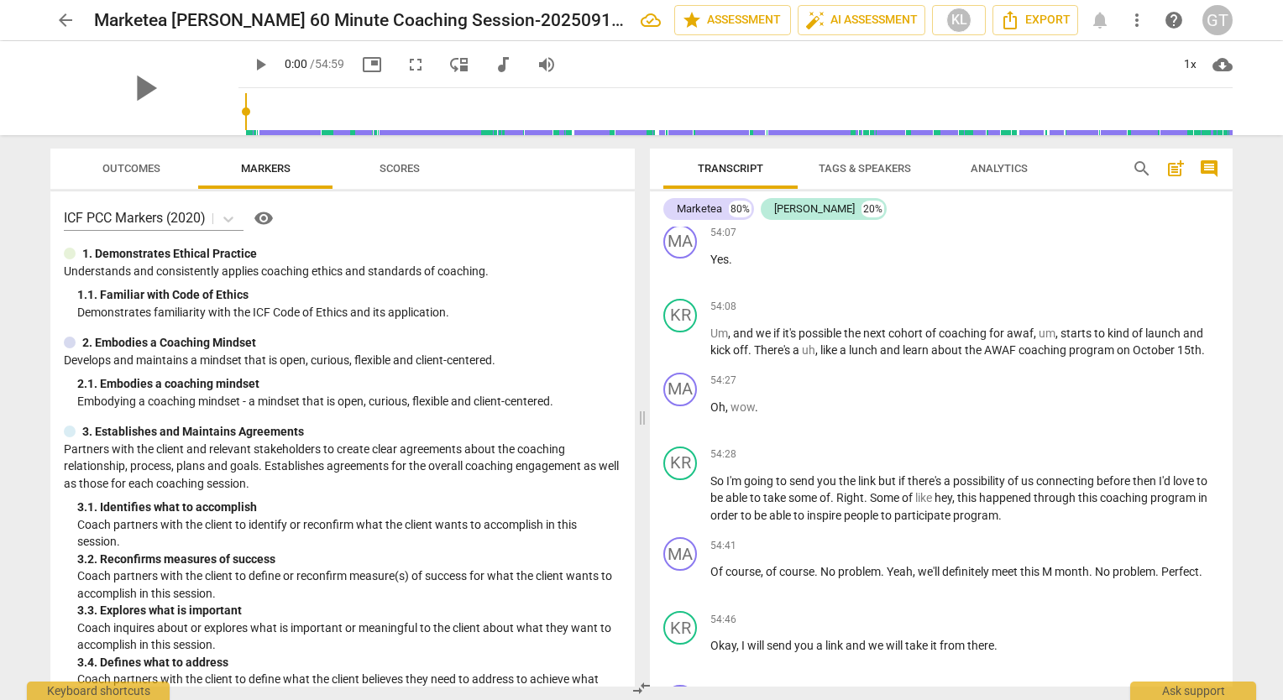
scroll to position [13775, 0]
